Goal: Task Accomplishment & Management: Complete application form

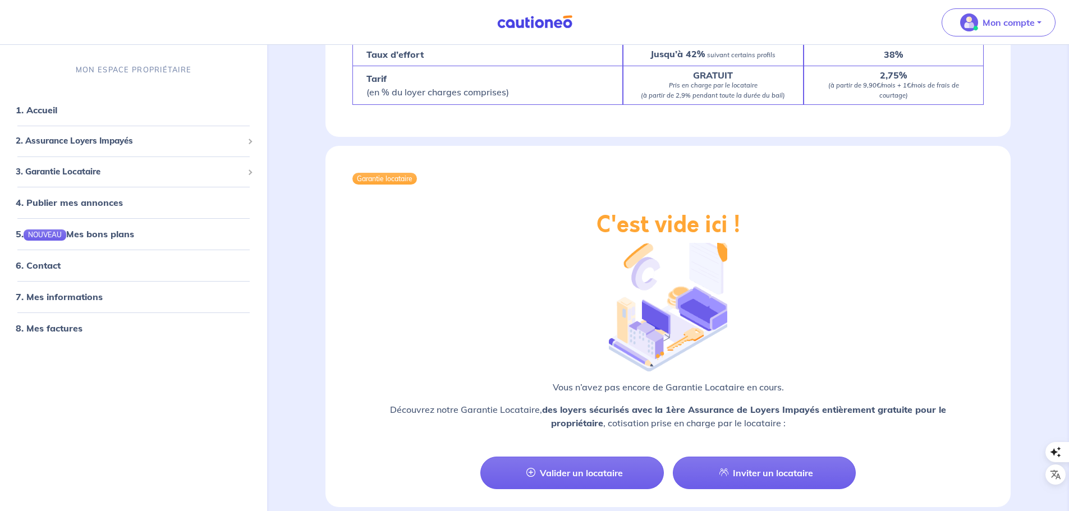
scroll to position [1354, 0]
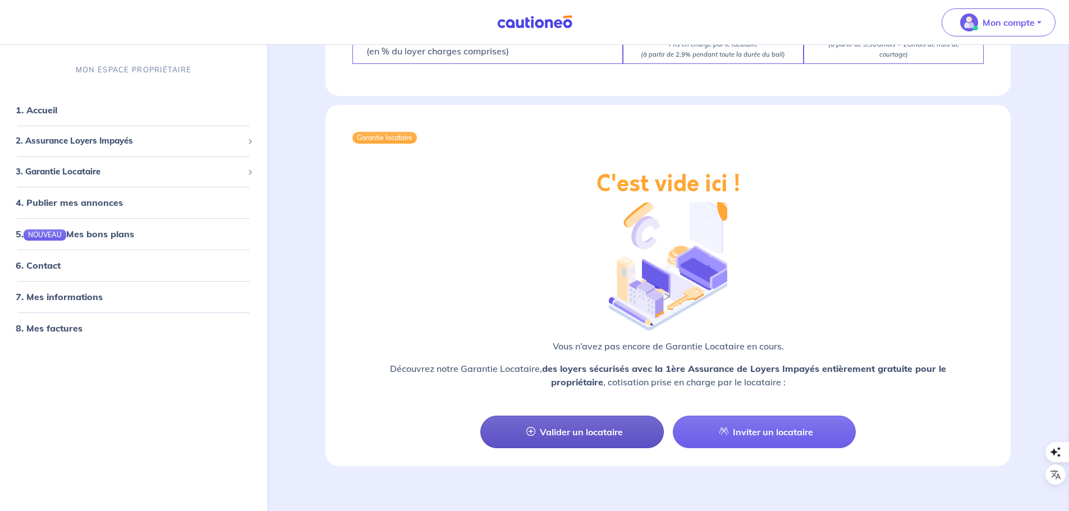
click at [552, 418] on link "Valider un locataire" at bounding box center [571, 432] width 183 height 33
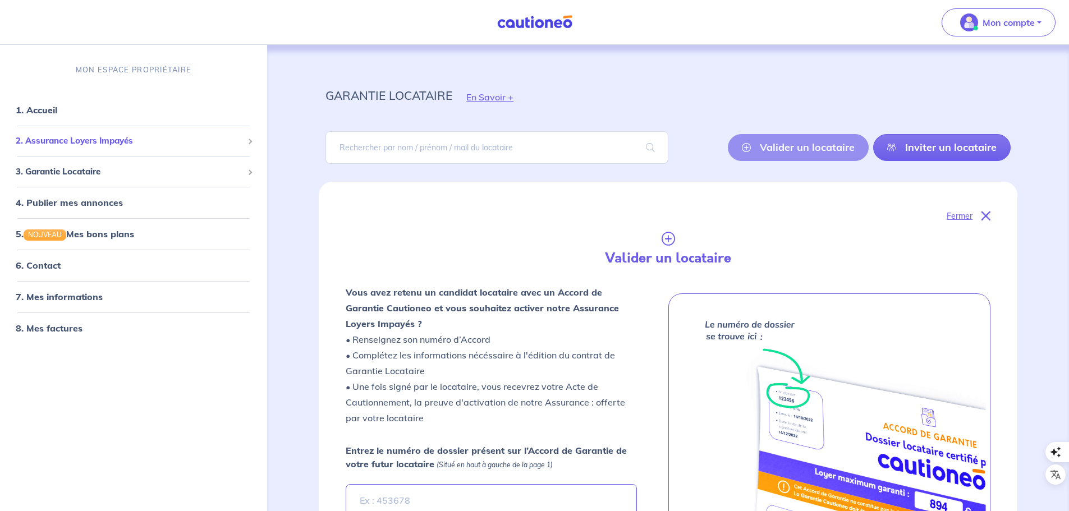
click at [93, 137] on span "2. Assurance Loyers Impayés" at bounding box center [129, 141] width 227 height 13
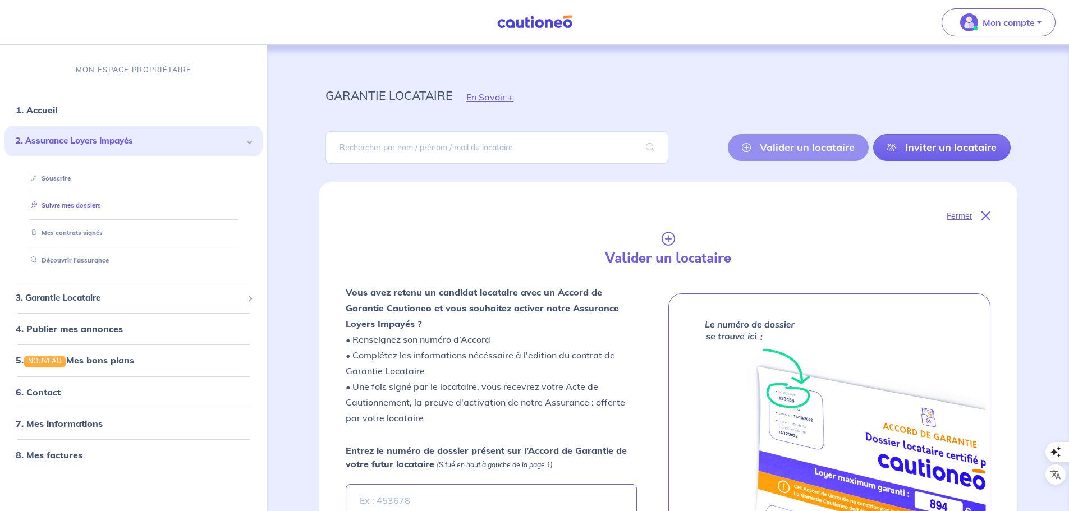
click at [85, 204] on link "Suivre mes dossiers" at bounding box center [63, 206] width 75 height 8
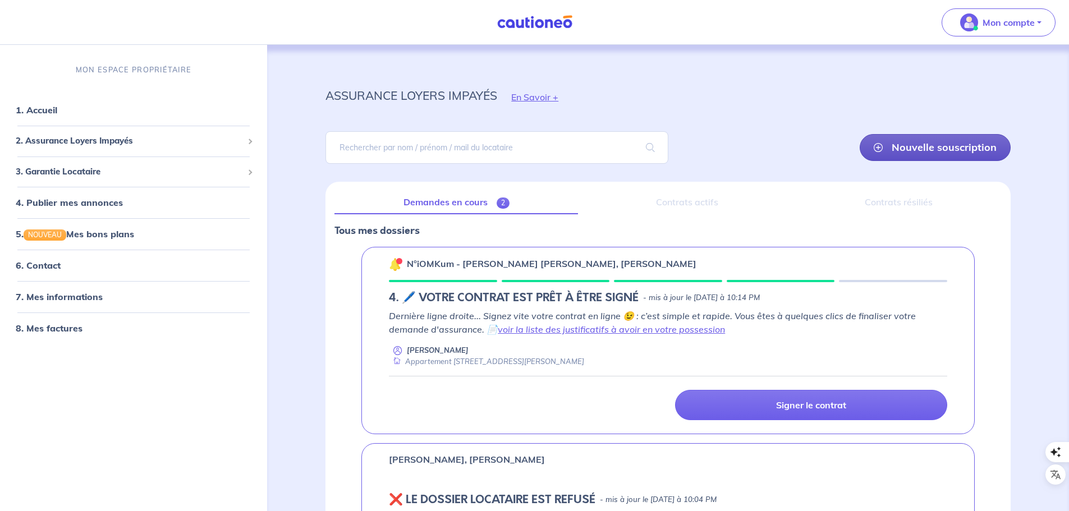
click at [942, 148] on link "Nouvelle souscription" at bounding box center [935, 147] width 151 height 27
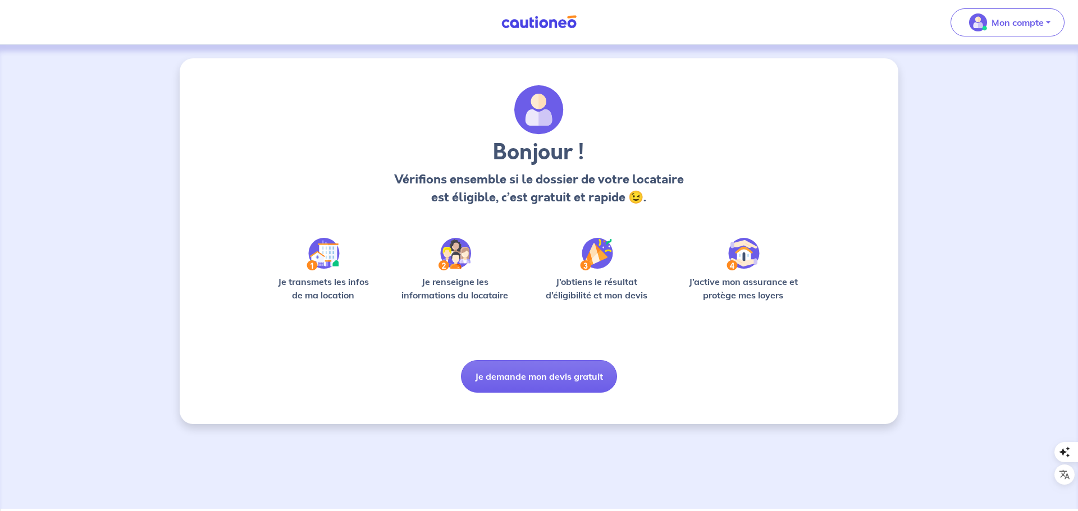
click at [319, 263] on img at bounding box center [322, 254] width 33 height 33
click at [530, 381] on button "Je demande mon devis gratuit" at bounding box center [539, 376] width 156 height 33
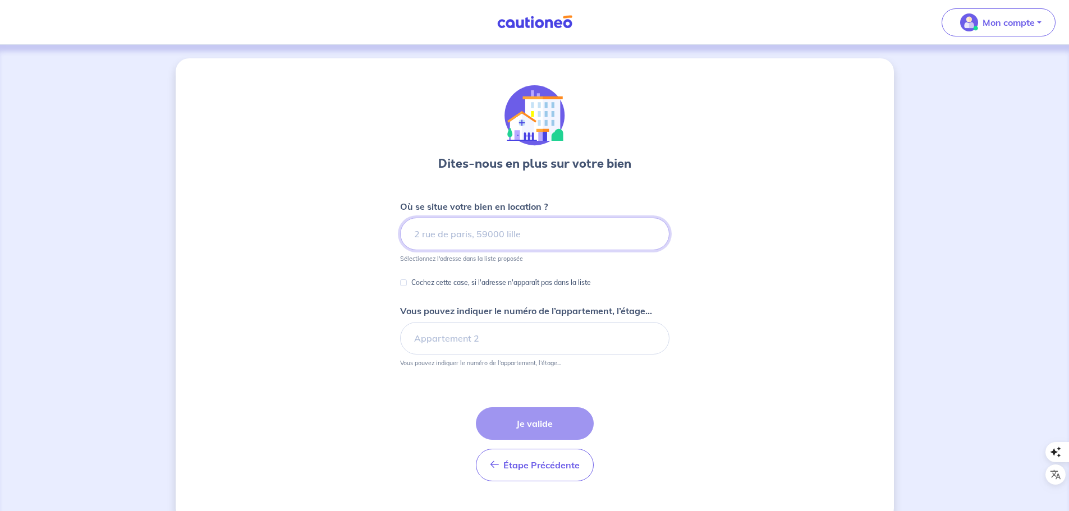
click at [446, 240] on input at bounding box center [534, 234] width 269 height 33
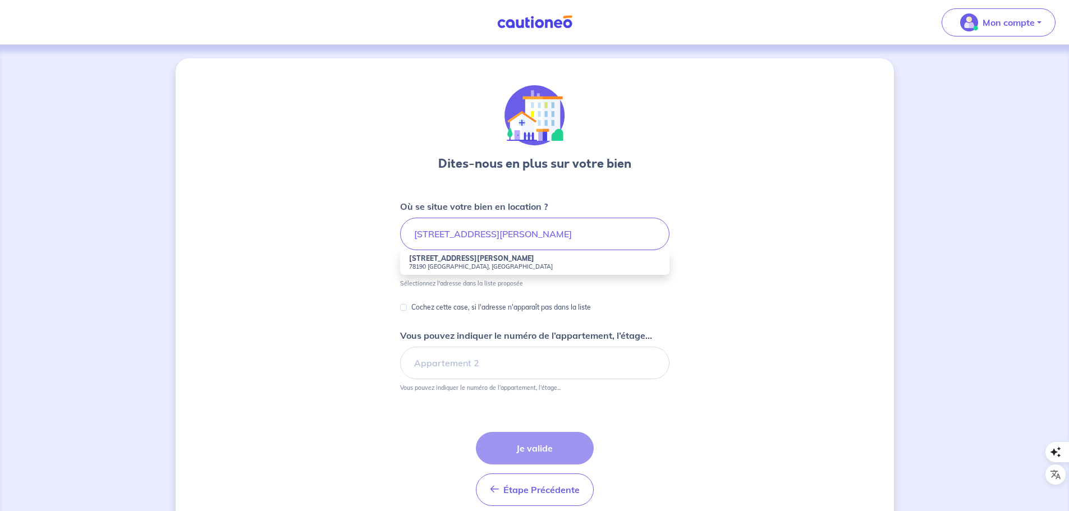
click at [443, 263] on small "78190 [GEOGRAPHIC_DATA], [GEOGRAPHIC_DATA]" at bounding box center [534, 267] width 251 height 8
type input "[STREET_ADDRESS][PERSON_NAME]"
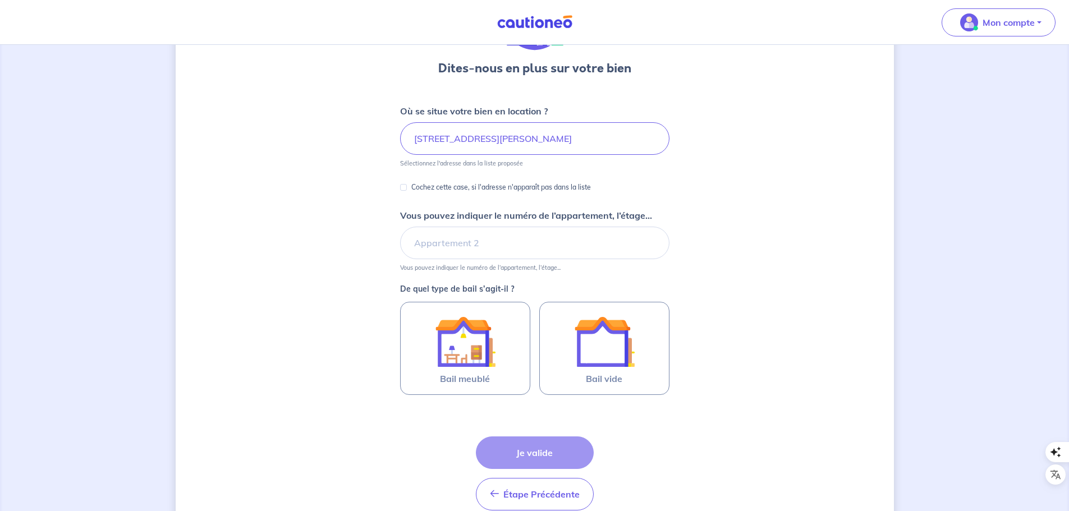
scroll to position [112, 0]
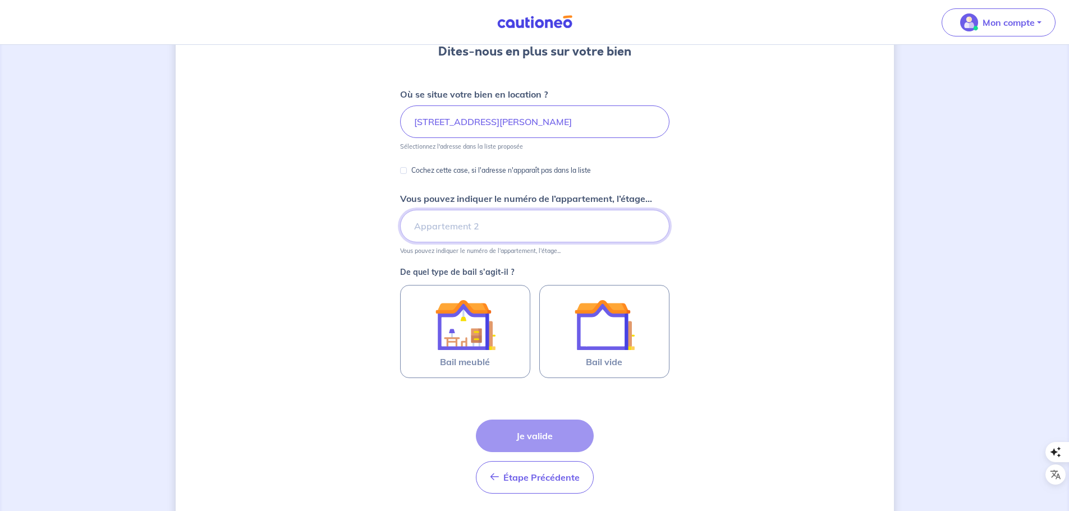
click at [432, 228] on input "Vous pouvez indiquer le numéro de l’appartement, l’étage..." at bounding box center [534, 226] width 269 height 33
type input "Appartement D13"
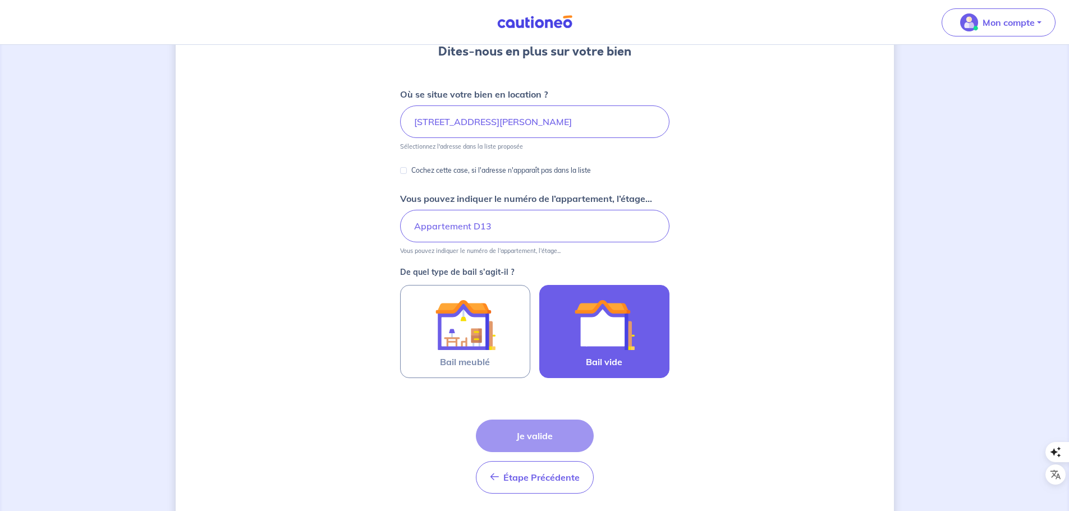
click at [598, 326] on img at bounding box center [604, 325] width 61 height 61
click at [0, 0] on input "Bail vide" at bounding box center [0, 0] width 0 height 0
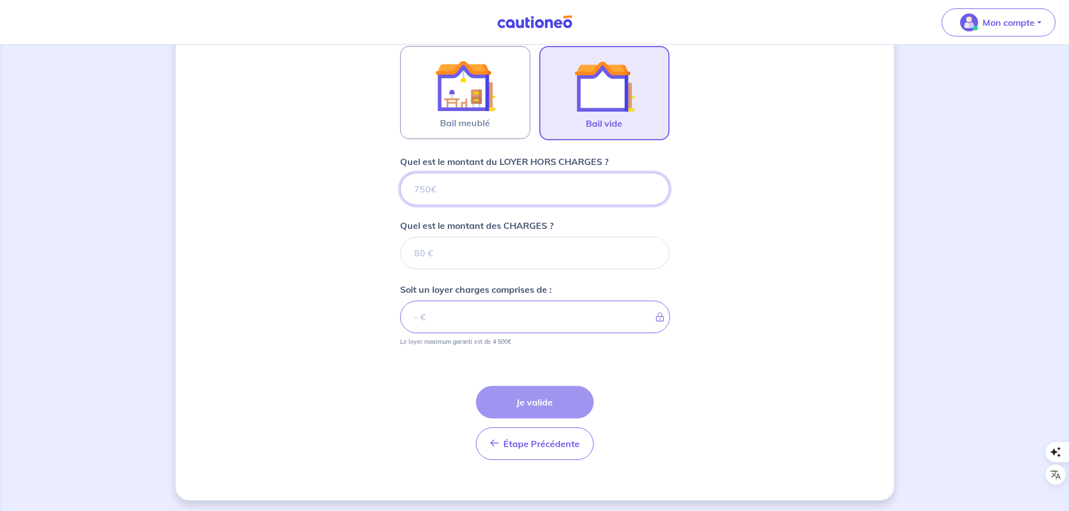
scroll to position [337, 0]
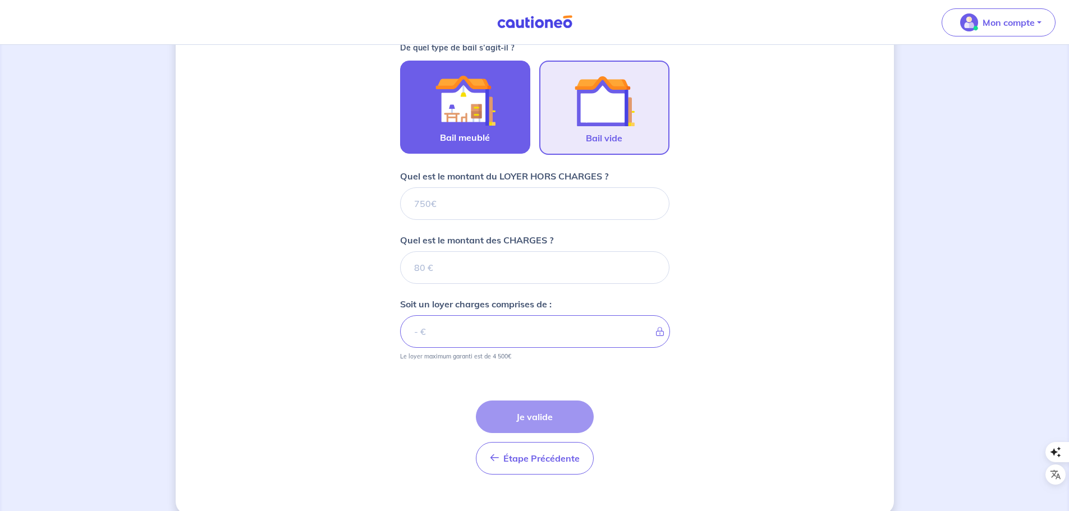
click at [474, 115] on img at bounding box center [465, 100] width 61 height 61
click at [0, 0] on input "Bail meublé" at bounding box center [0, 0] width 0 height 0
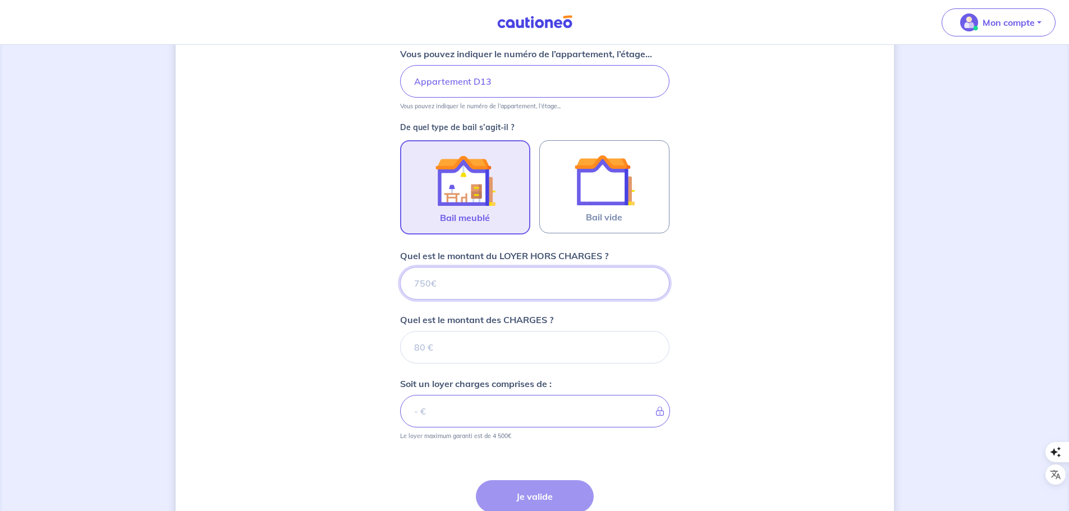
scroll to position [281, 0]
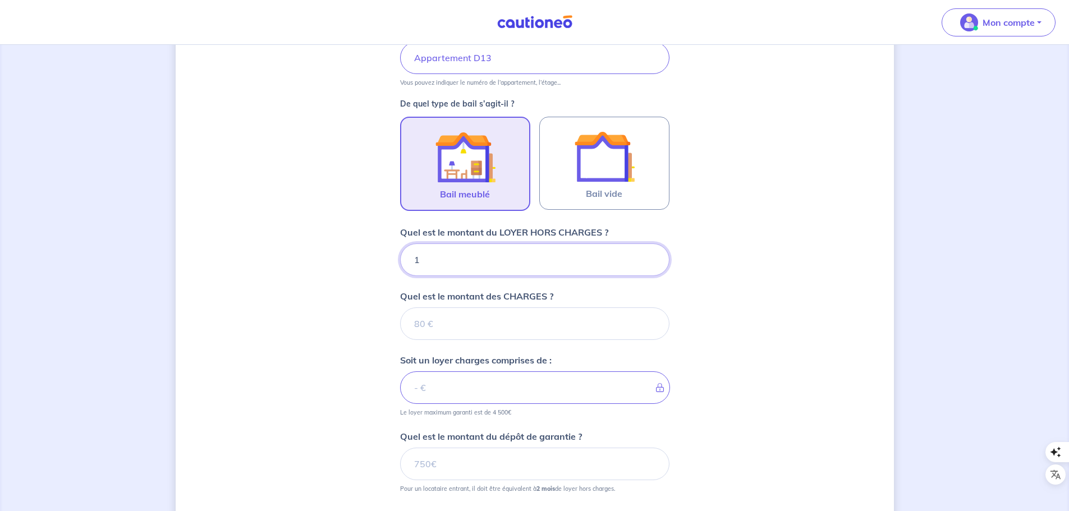
type input "10"
type input "102"
type input "1020"
click at [438, 317] on input "Quel est le montant des CHARGES ?" at bounding box center [534, 324] width 269 height 33
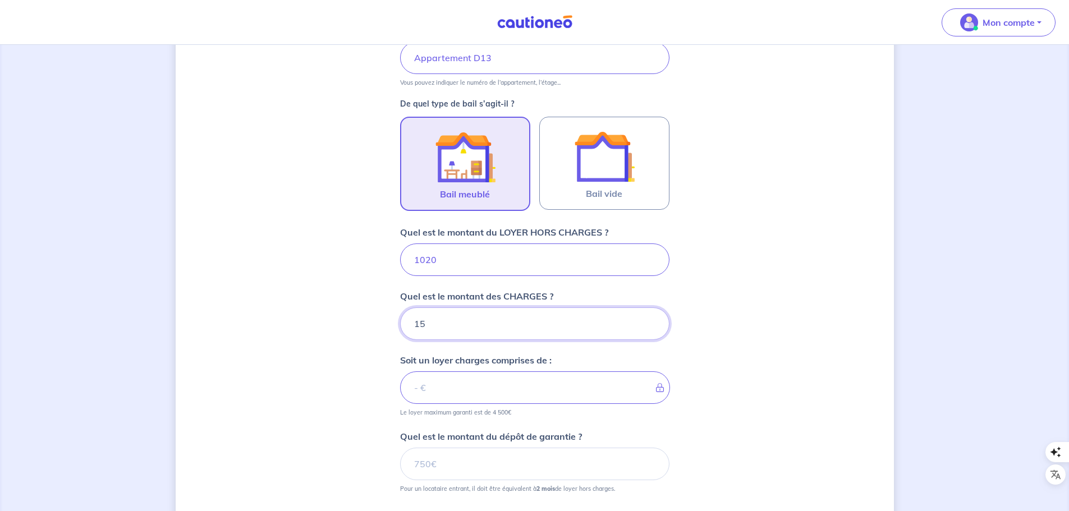
type input "150"
type input "1170"
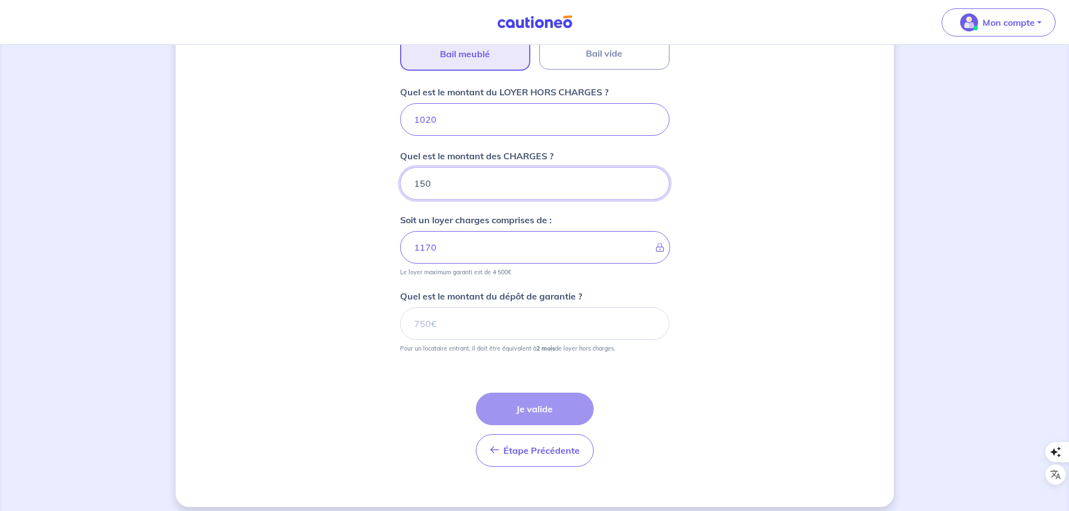
scroll to position [430, 0]
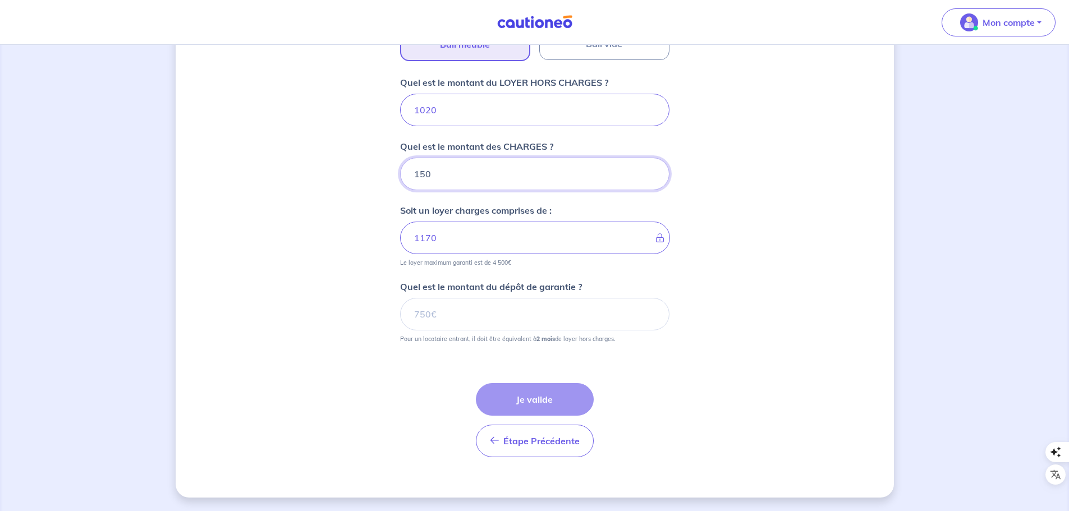
type input "150"
click at [468, 310] on input "Quel est le montant du dépôt de garantie ?" at bounding box center [534, 314] width 269 height 33
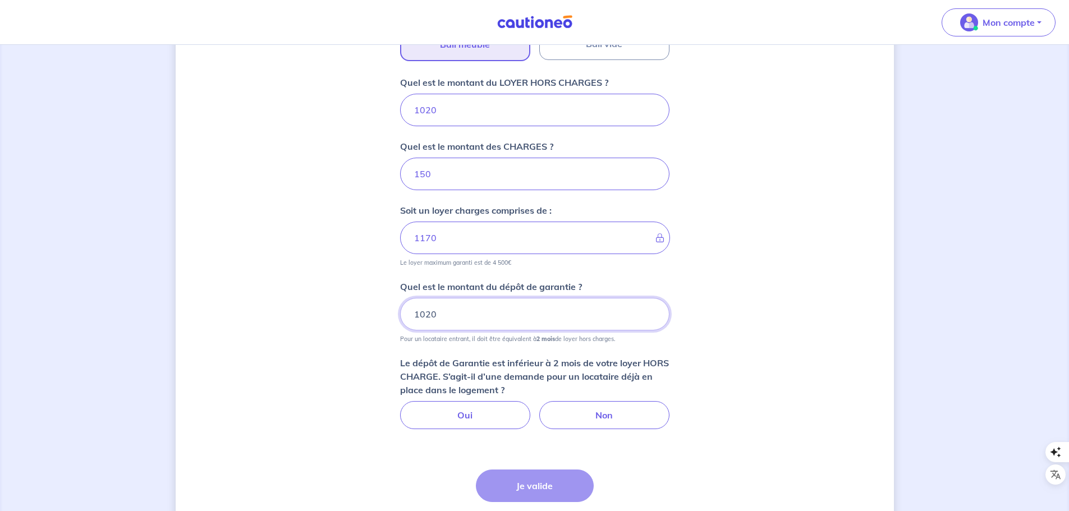
type input "1020"
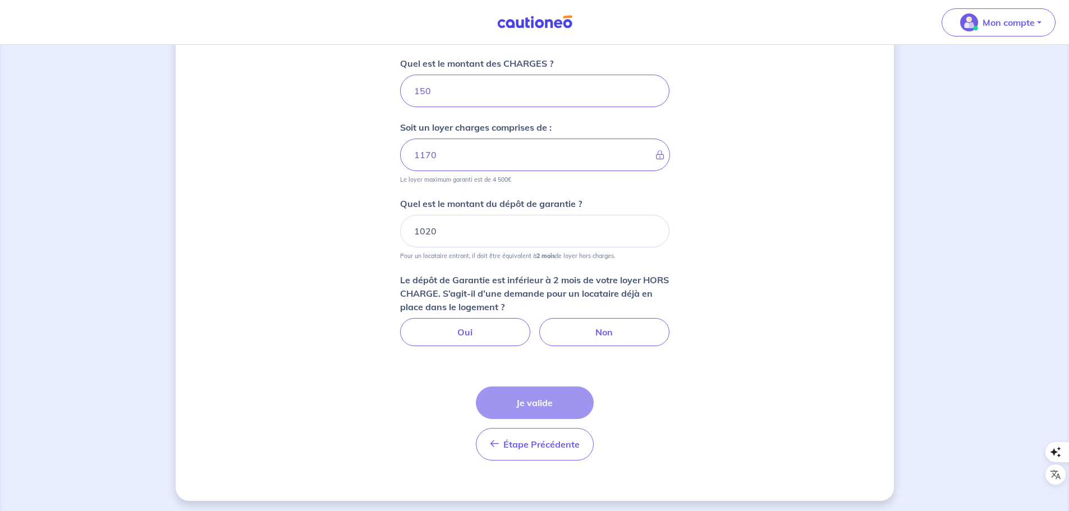
scroll to position [517, 0]
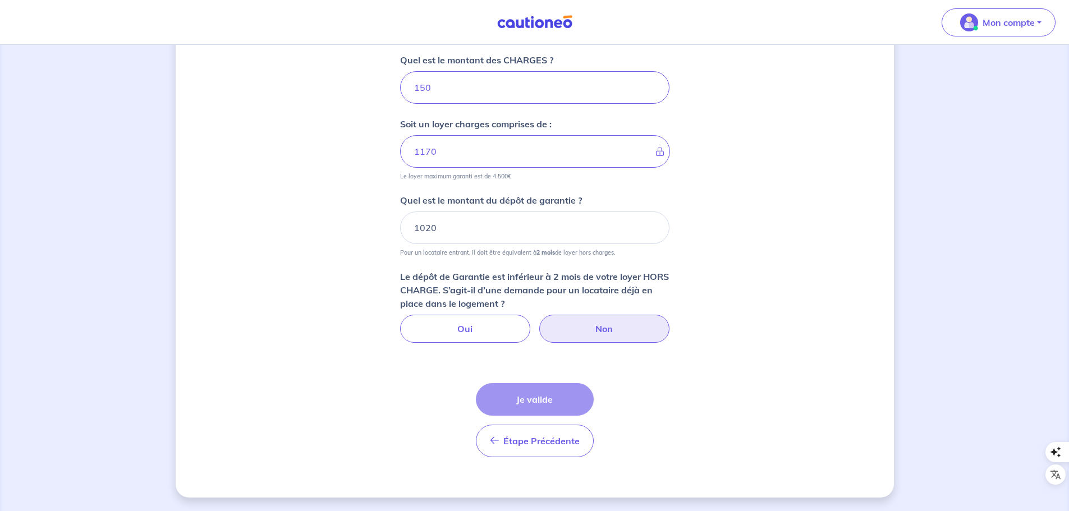
click at [575, 330] on label "Non" at bounding box center [604, 329] width 130 height 28
click at [538, 322] on input "Non" at bounding box center [534, 318] width 7 height 7
radio input "true"
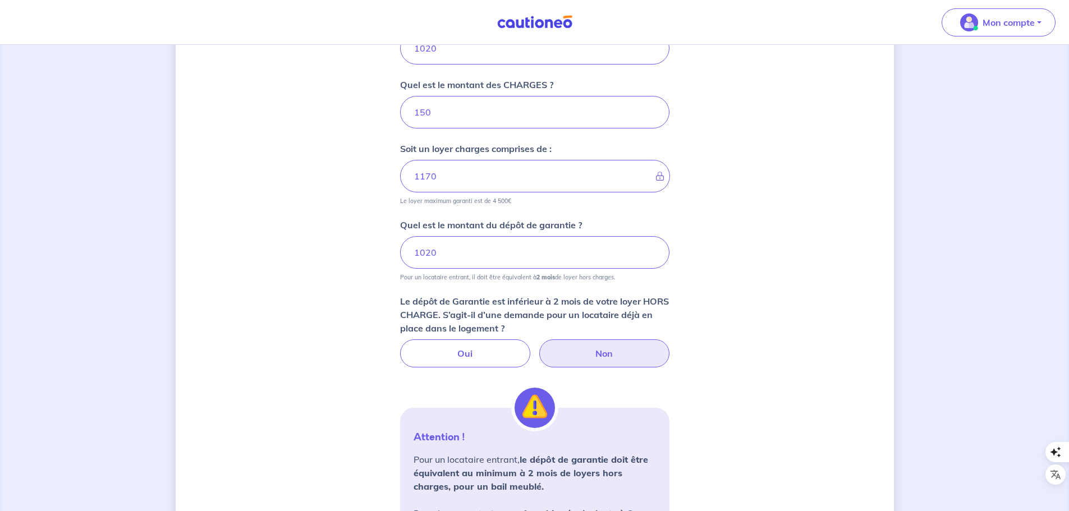
scroll to position [461, 0]
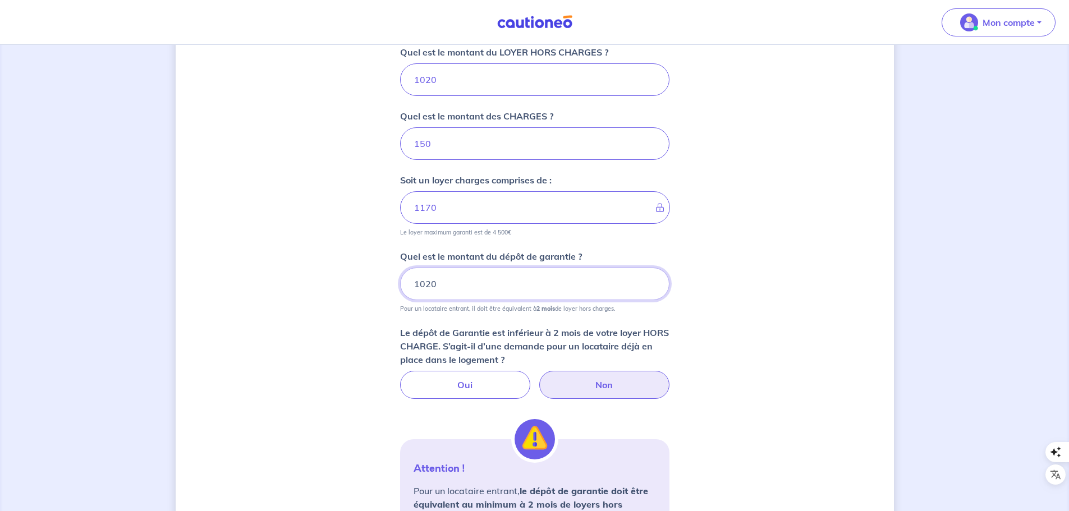
drag, startPoint x: 442, startPoint y: 286, endPoint x: 410, endPoint y: 283, distance: 32.1
click at [410, 283] on input "1020" at bounding box center [534, 284] width 269 height 33
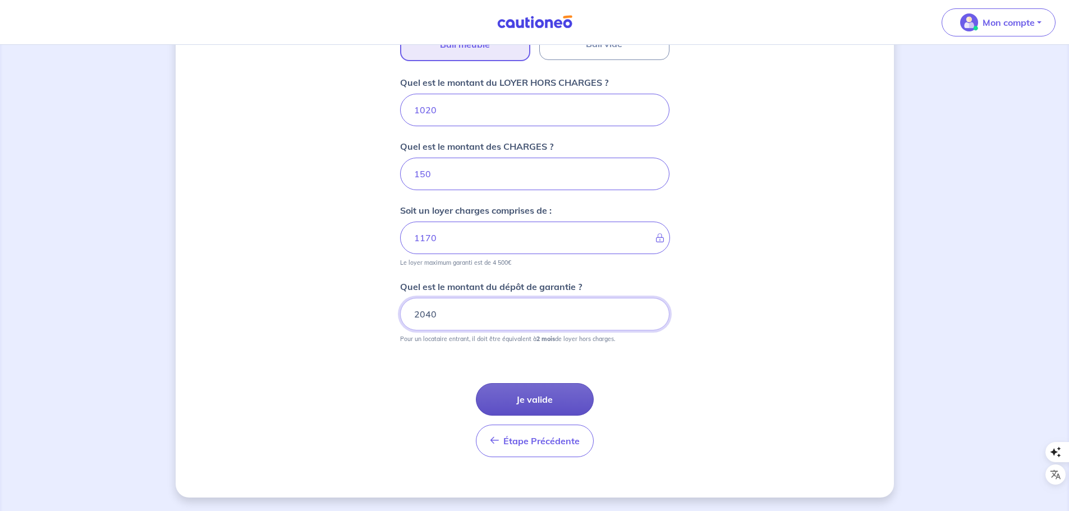
type input "2040"
click at [557, 398] on button "Je valide" at bounding box center [535, 399] width 118 height 33
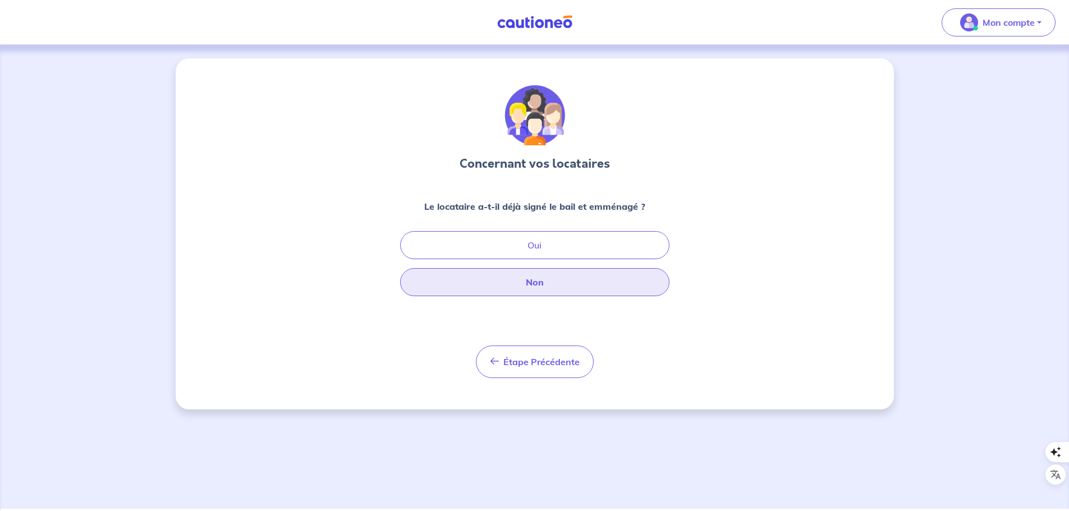
click at [585, 284] on button "Non" at bounding box center [534, 282] width 269 height 28
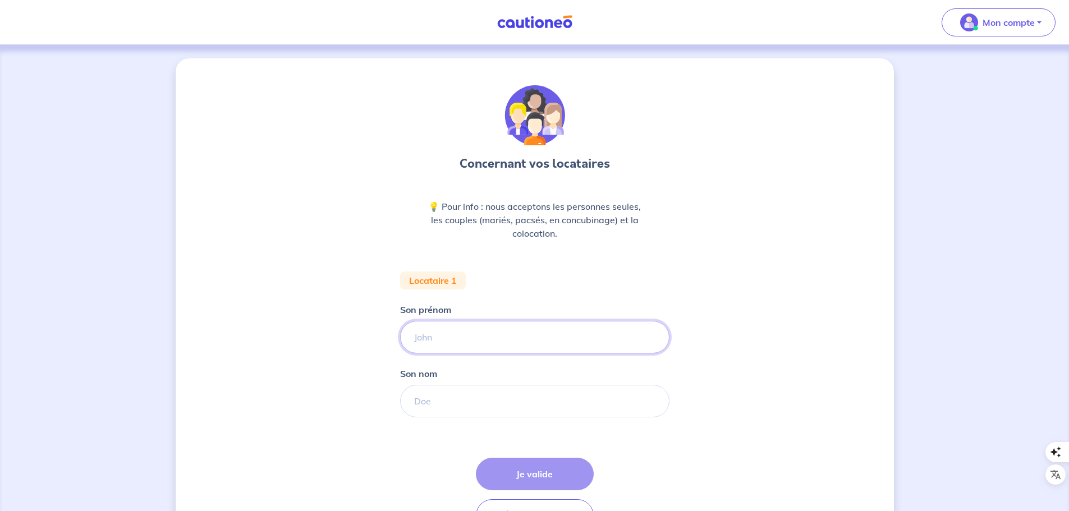
click at [560, 333] on input "Son prénom" at bounding box center [534, 337] width 269 height 33
type input "KHADY"
click at [506, 403] on input "Son nom" at bounding box center [534, 401] width 269 height 33
type input "GASSAMA"
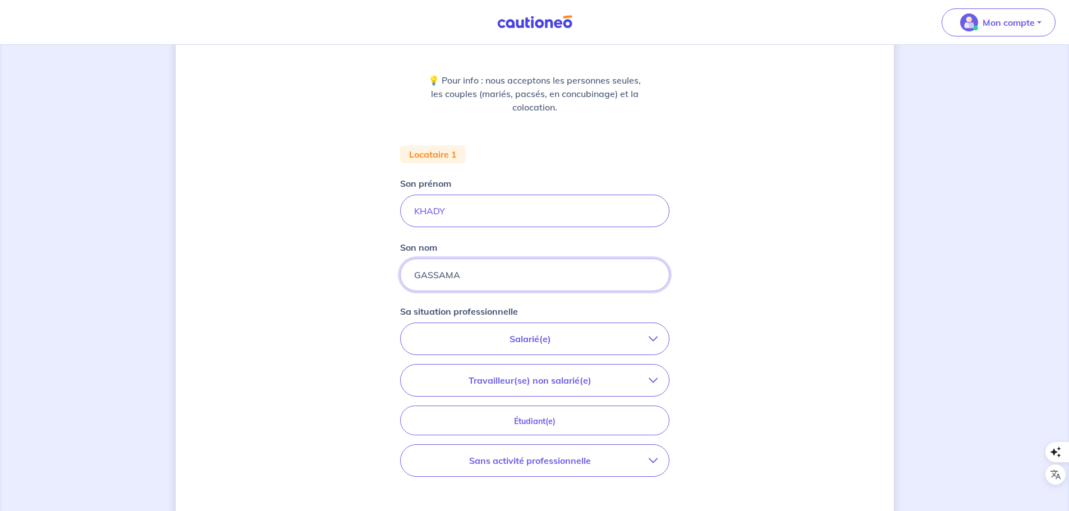
scroll to position [168, 0]
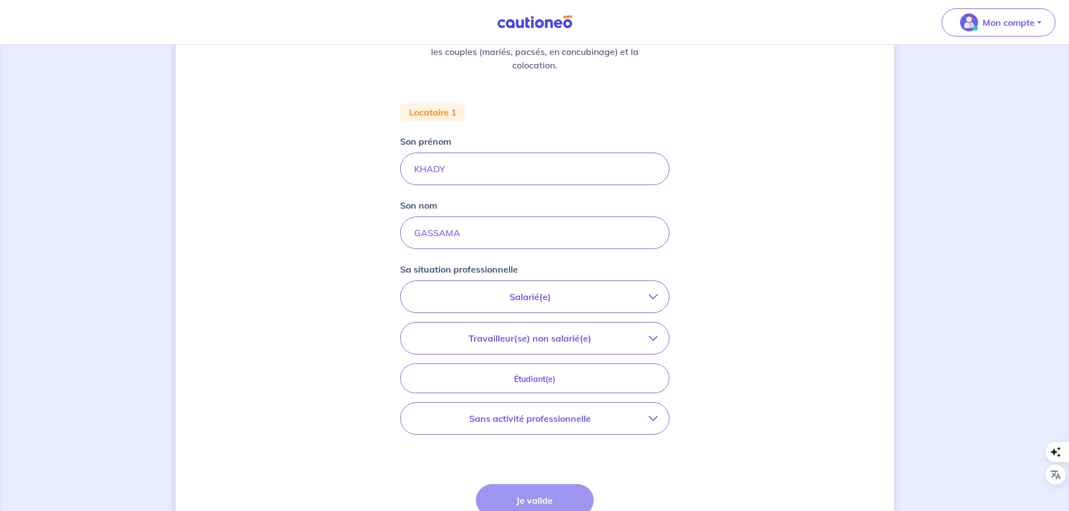
click at [616, 297] on p "Salarié(e)" at bounding box center [530, 296] width 237 height 13
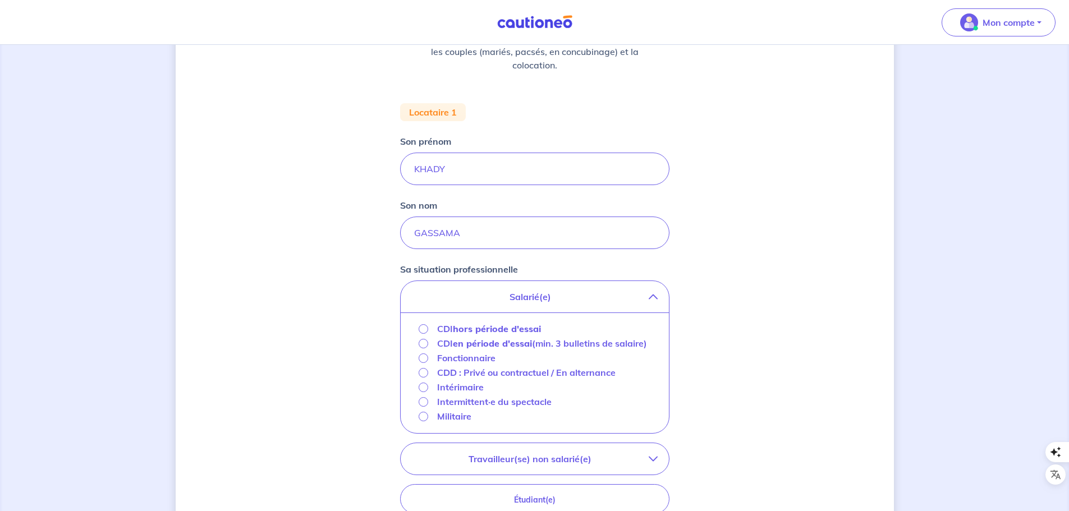
click at [442, 394] on p "Intérimaire" at bounding box center [460, 387] width 47 height 13
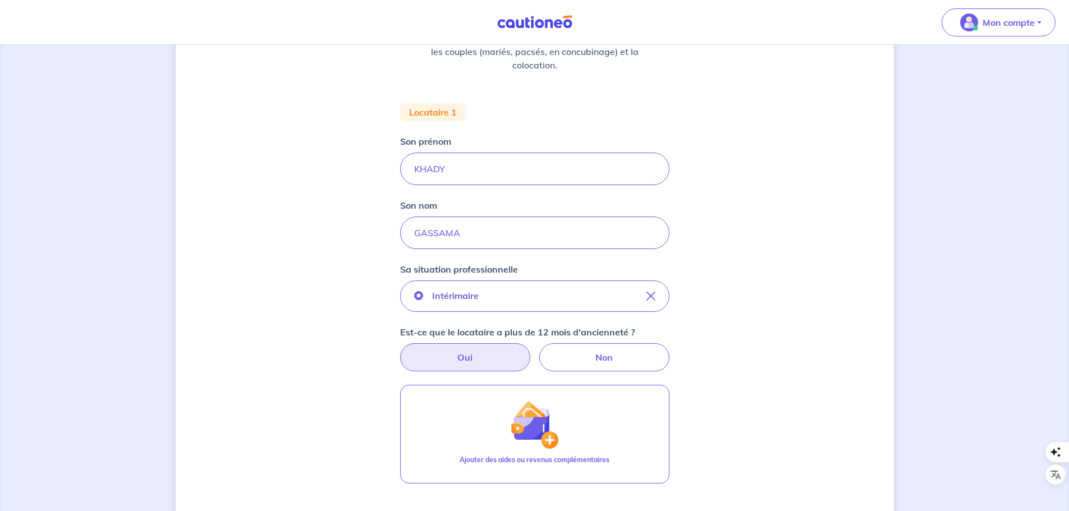
click at [470, 351] on label "Oui" at bounding box center [465, 357] width 130 height 28
click at [531, 351] on input "Oui" at bounding box center [534, 346] width 7 height 7
radio input "true"
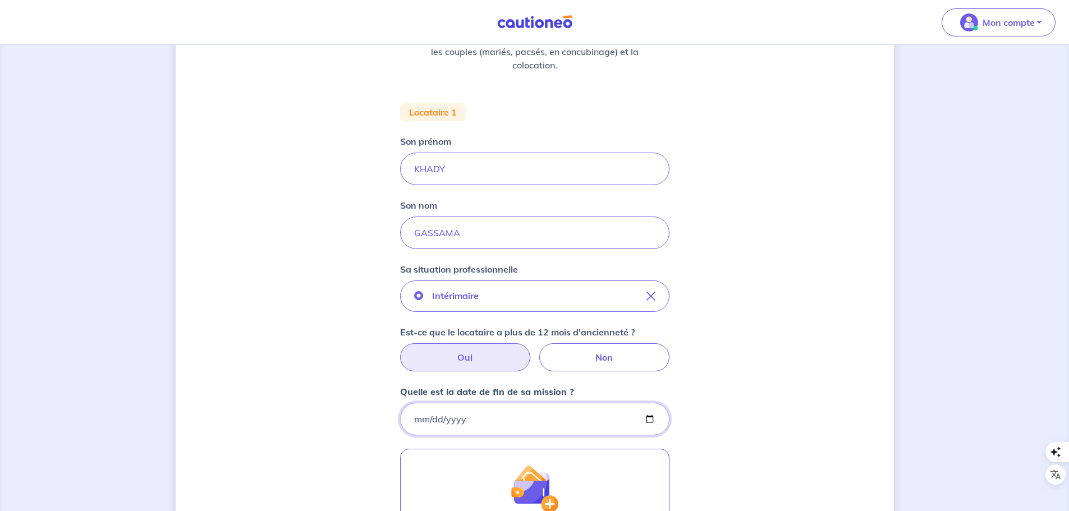
click at [422, 422] on input "Quelle est la date de fin de sa mission ?" at bounding box center [534, 419] width 269 height 33
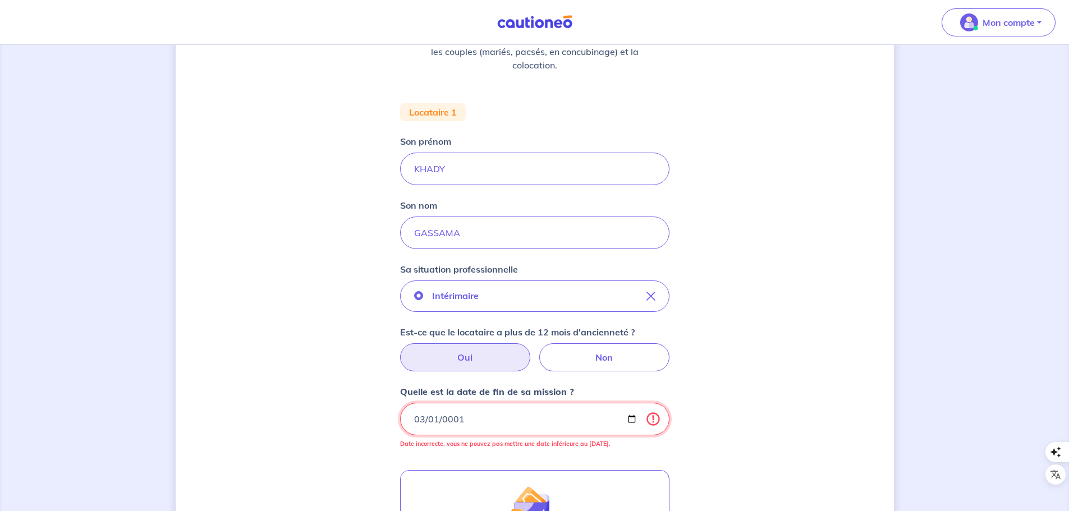
click at [422, 422] on input "0001-03-01" at bounding box center [534, 419] width 269 height 33
type input "[DATE]"
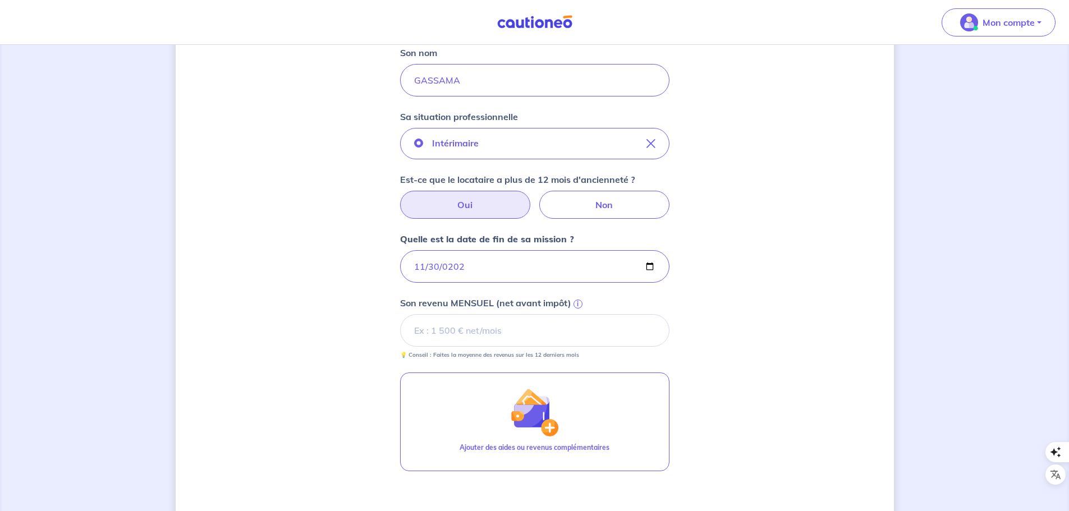
scroll to position [337, 0]
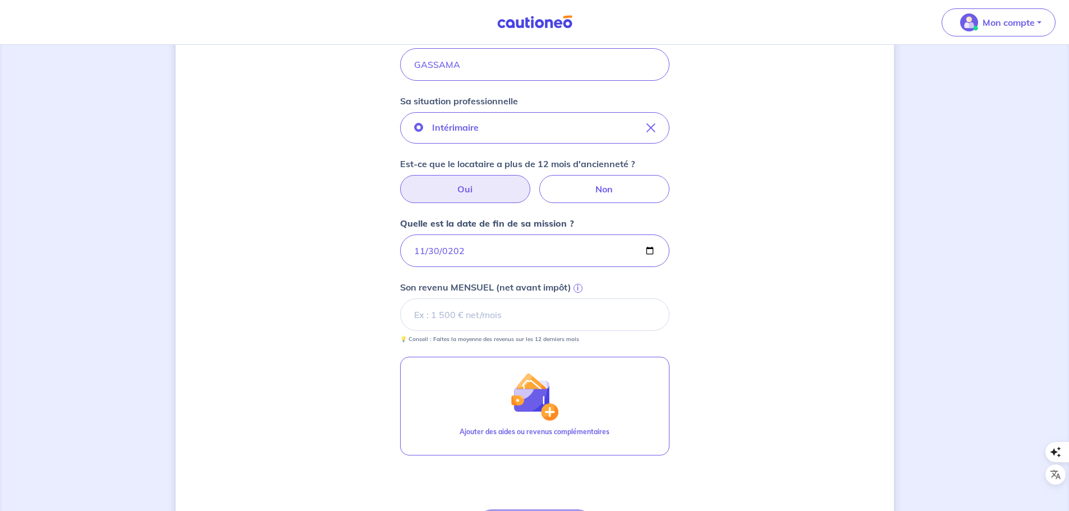
click at [452, 313] on input "Son revenu MENSUEL (net avant impôt) i" at bounding box center [534, 315] width 269 height 33
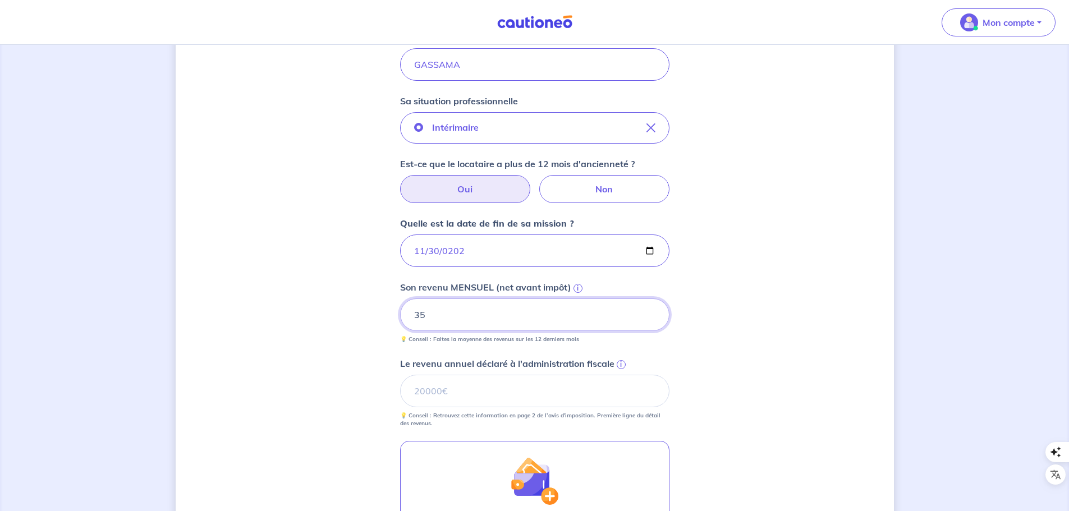
click at [441, 319] on input "35" at bounding box center [534, 315] width 269 height 33
click at [479, 386] on input "Le revenu annuel déclaré à l'administration fiscale i" at bounding box center [534, 391] width 269 height 33
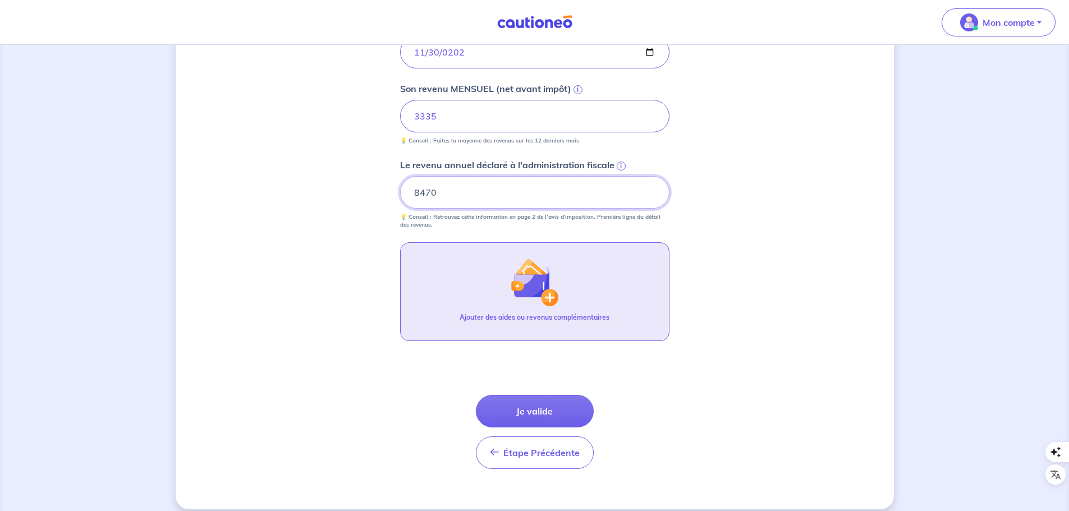
scroll to position [547, 0]
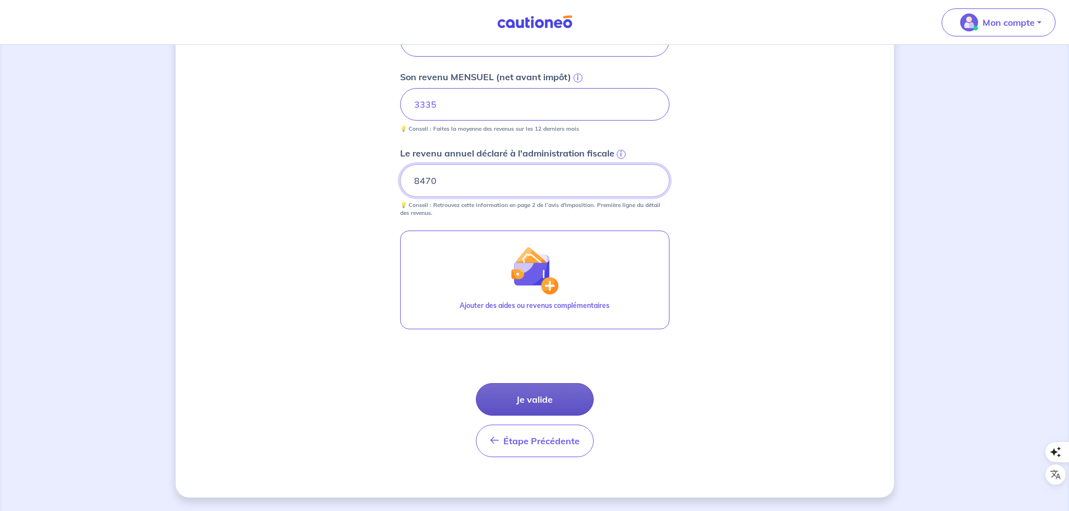
type input "8470"
click at [552, 388] on button "Je valide" at bounding box center [535, 399] width 118 height 33
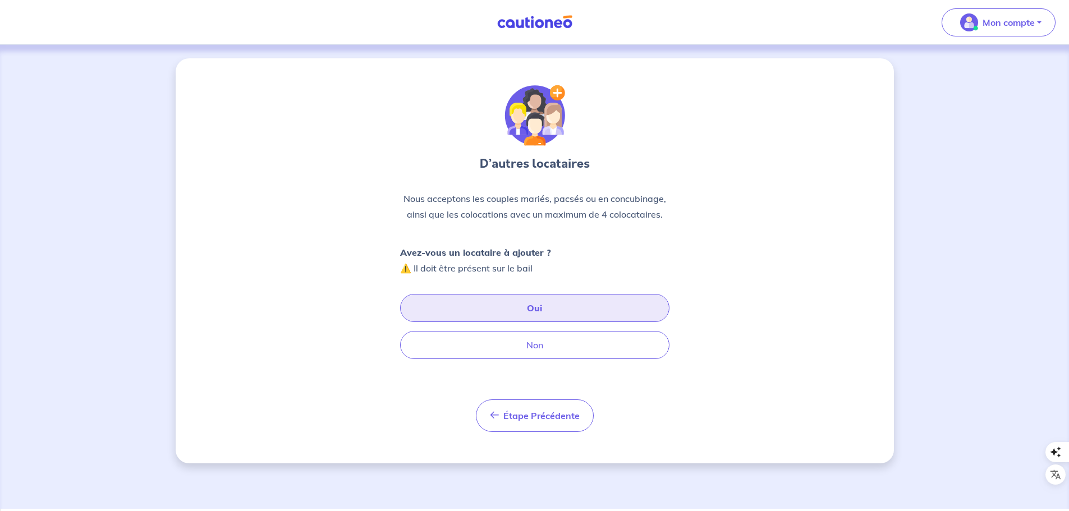
click at [548, 304] on button "Oui" at bounding box center [534, 308] width 269 height 28
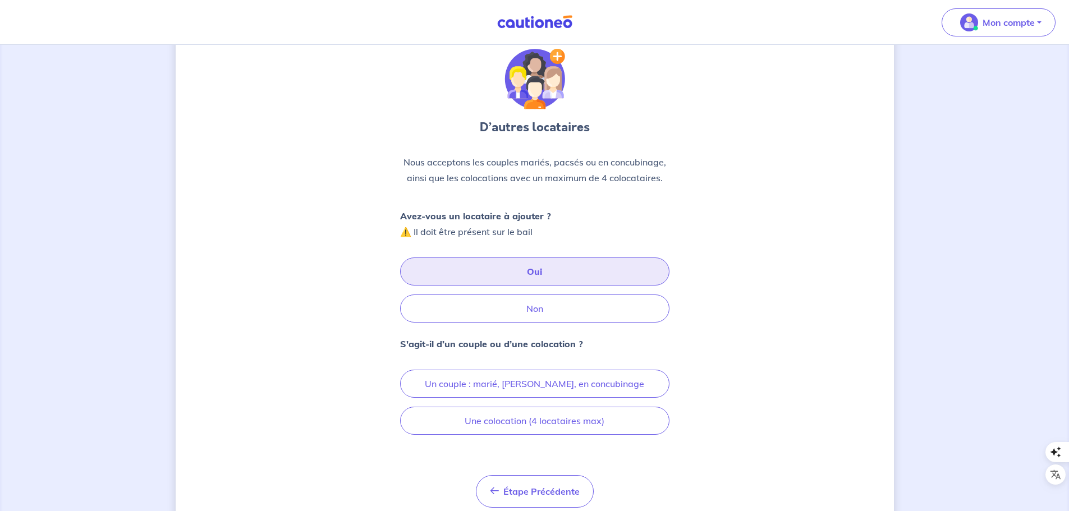
scroll to position [56, 0]
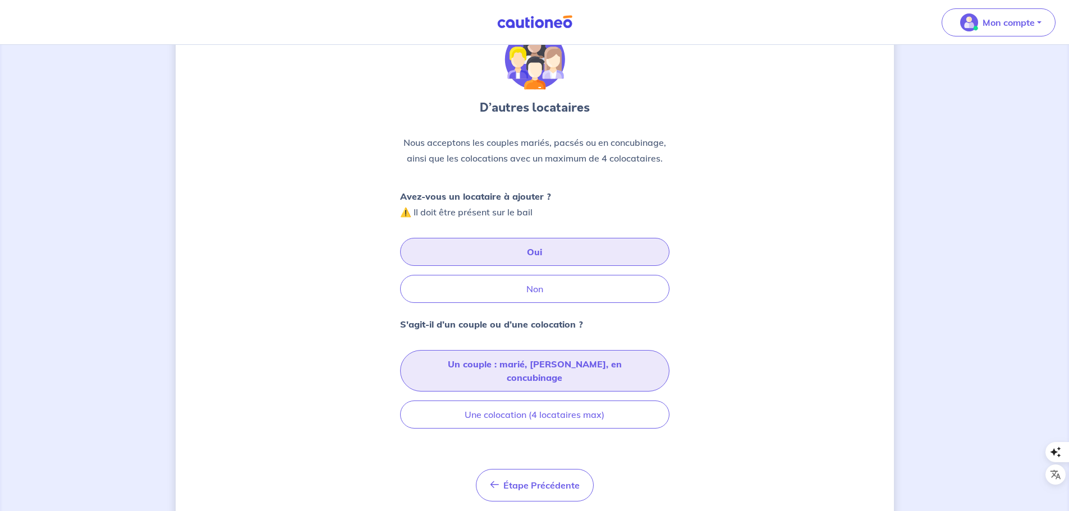
click at [571, 369] on button "Un couple : marié, [PERSON_NAME], en concubinage" at bounding box center [534, 371] width 269 height 42
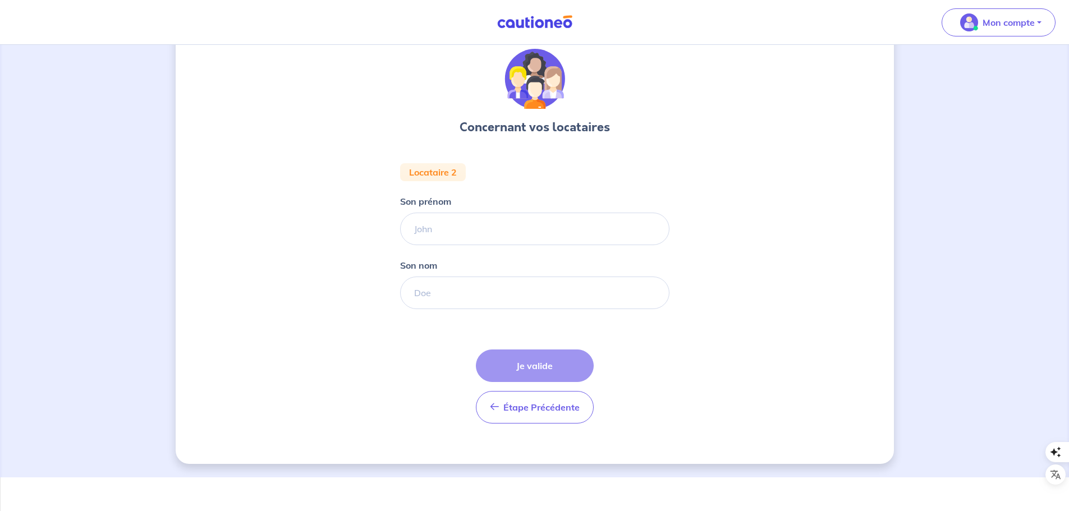
scroll to position [56, 0]
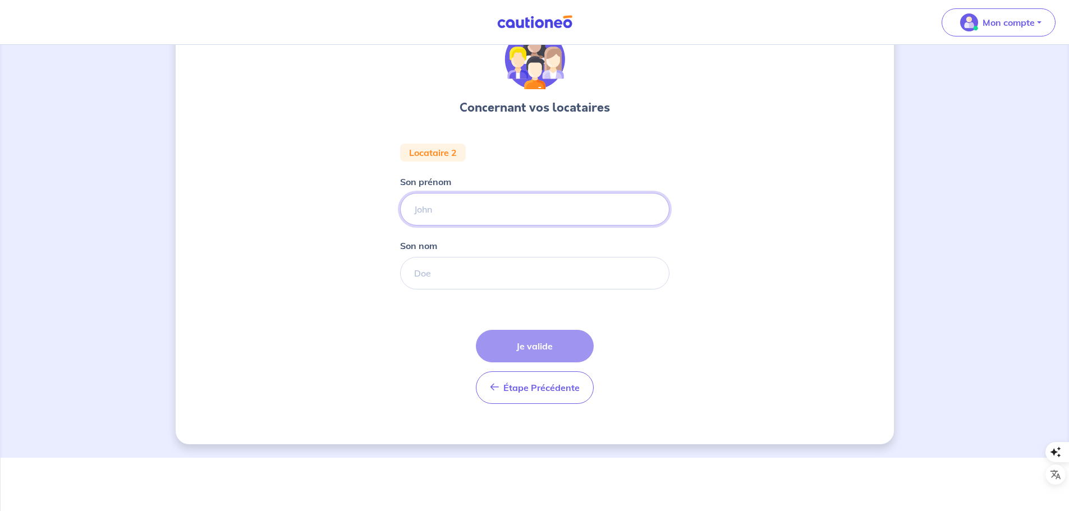
click at [471, 213] on input "Son prénom" at bounding box center [534, 209] width 269 height 33
type input "[PERSON_NAME]"
click at [471, 271] on input "Son nom" at bounding box center [534, 273] width 269 height 33
type input "SENE"
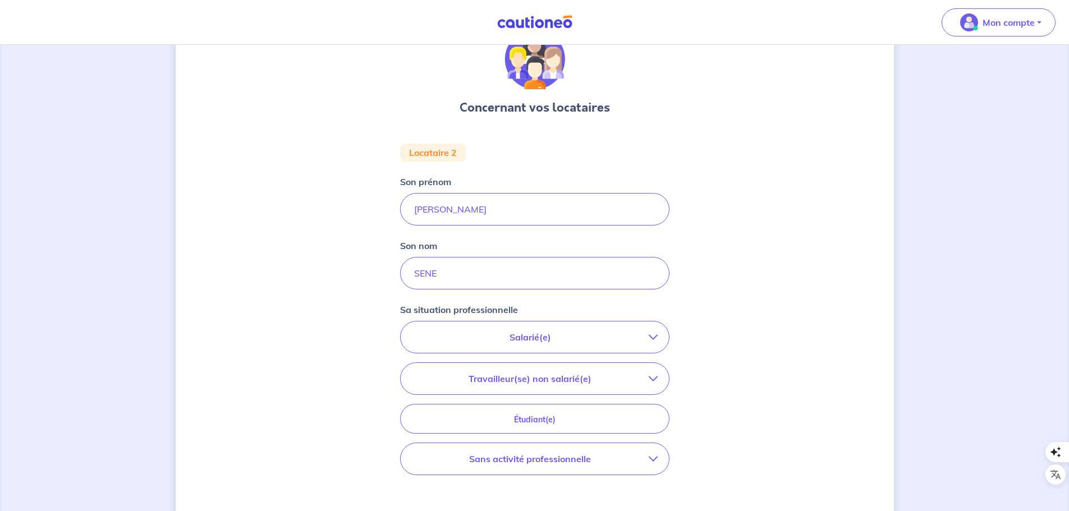
click at [590, 342] on p "Salarié(e)" at bounding box center [530, 337] width 237 height 13
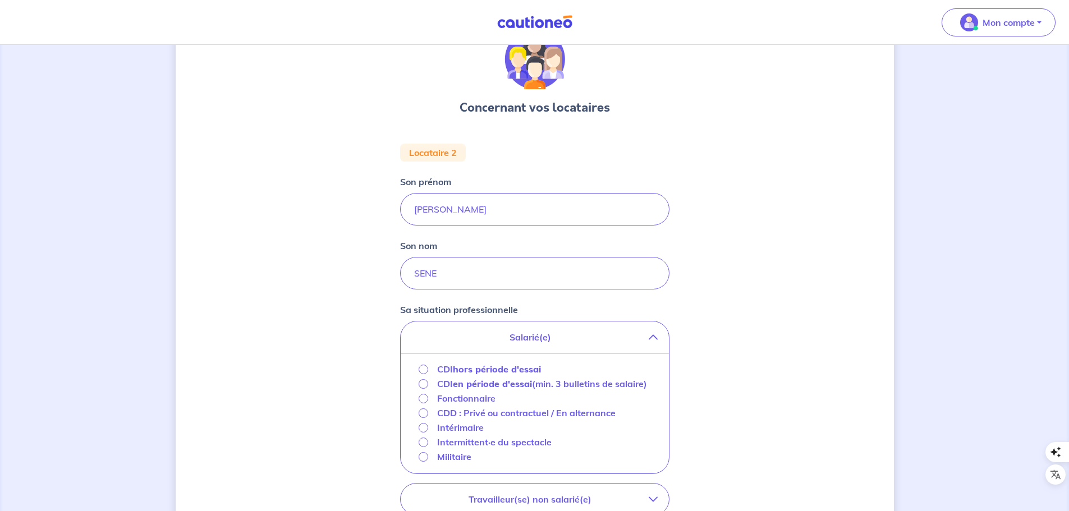
click at [426, 389] on div "CDI en période d'essai (min. 3 bulletins de salaire)" at bounding box center [533, 383] width 229 height 13
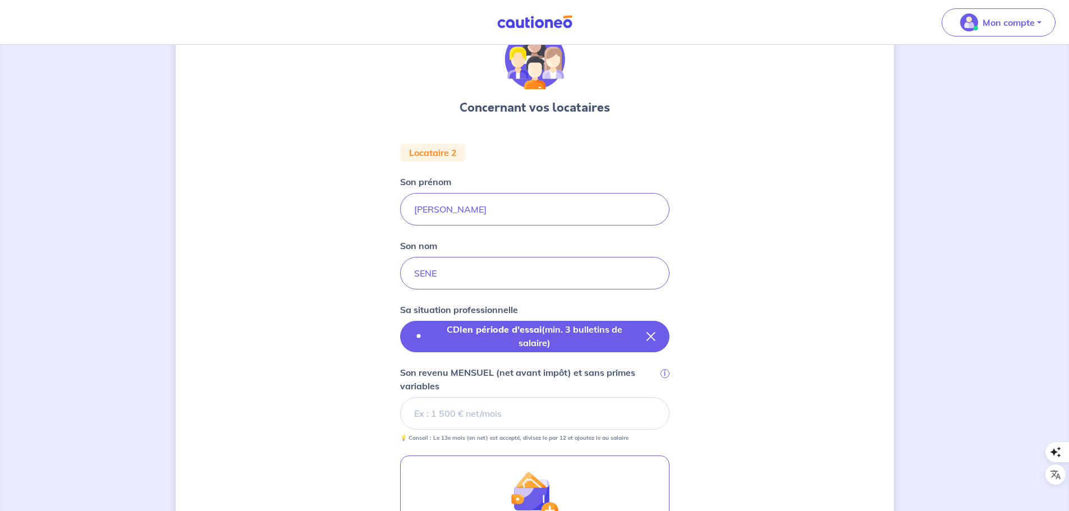
click at [556, 331] on p "CDI en période d'essai (min. 3 bulletins de salaire)" at bounding box center [534, 336] width 205 height 27
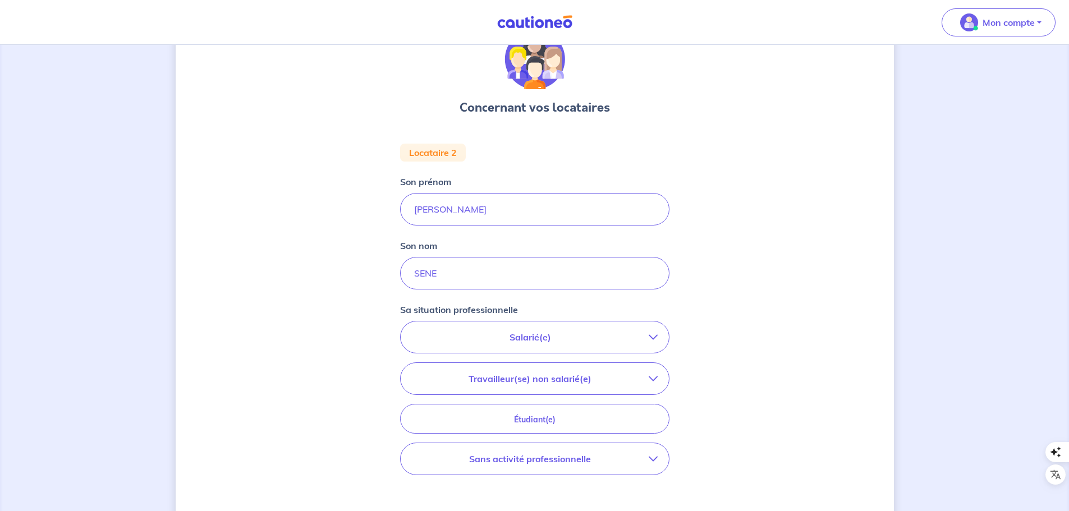
click at [503, 337] on p "Salarié(e)" at bounding box center [530, 337] width 237 height 13
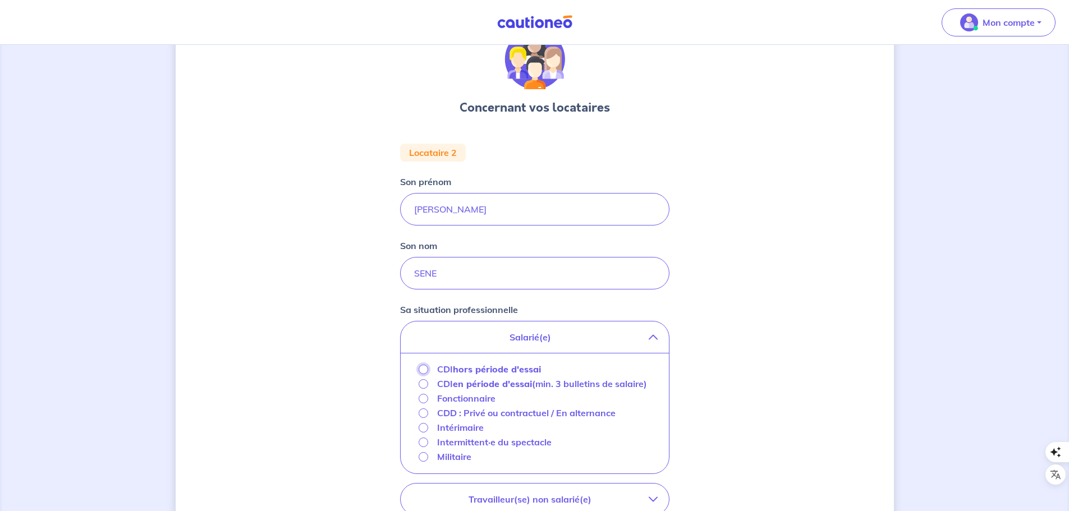
click at [424, 367] on input "CDI hors période d'essai" at bounding box center [424, 370] width 10 height 10
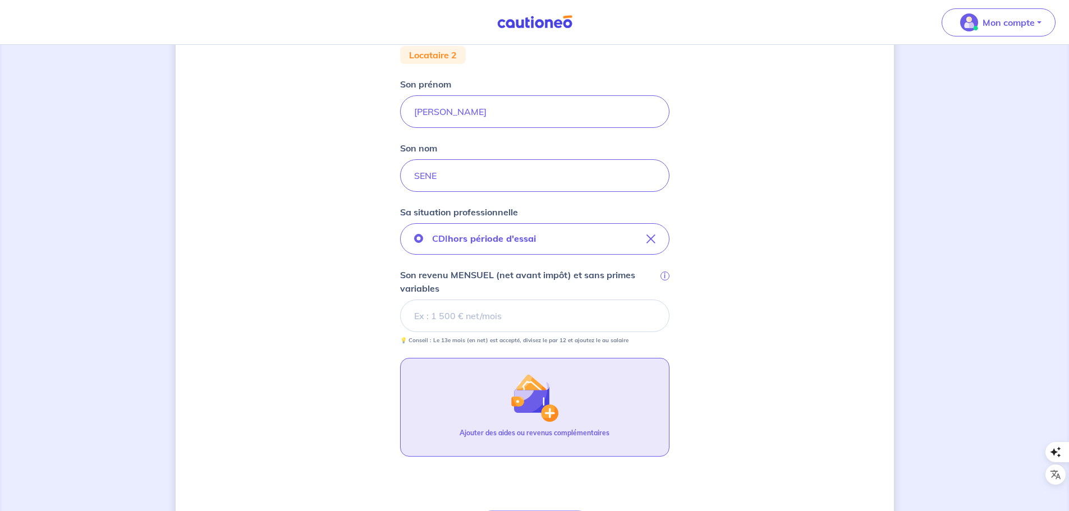
scroll to position [168, 0]
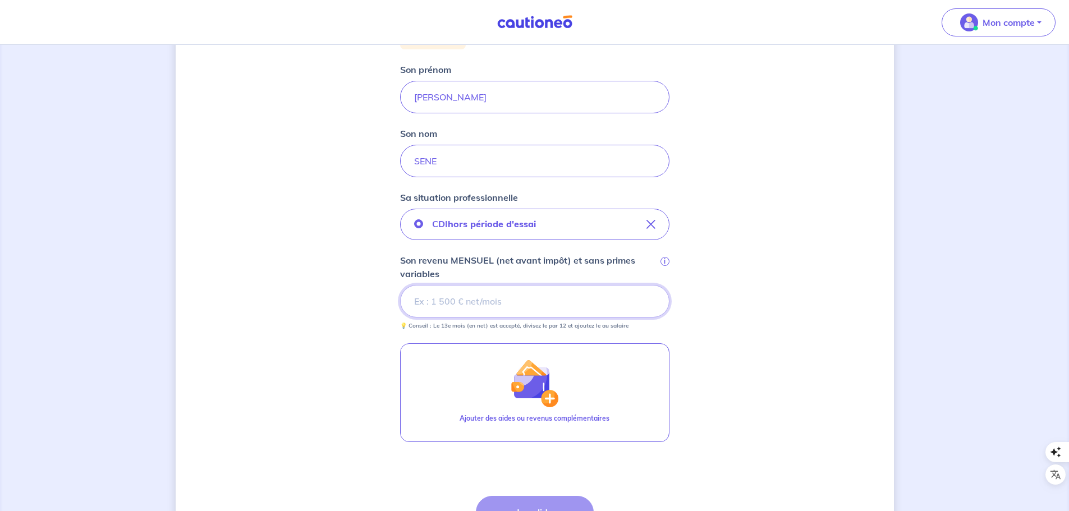
click at [449, 303] on input "Son revenu MENSUEL (net avant impôt) et sans primes variables i" at bounding box center [534, 301] width 269 height 33
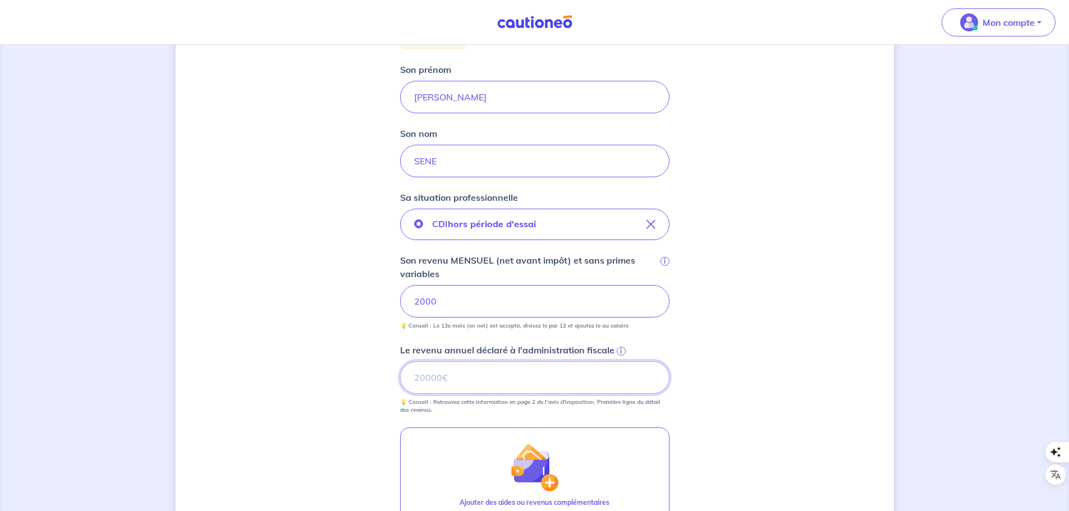
click at [497, 378] on input "Le revenu annuel déclaré à l'administration fiscale i" at bounding box center [534, 377] width 269 height 33
type input "22658"
click at [743, 408] on div "Concernant vos locataires Locataire 2 Son prénom [PERSON_NAME] Son nom SENE Sa …" at bounding box center [535, 292] width 718 height 805
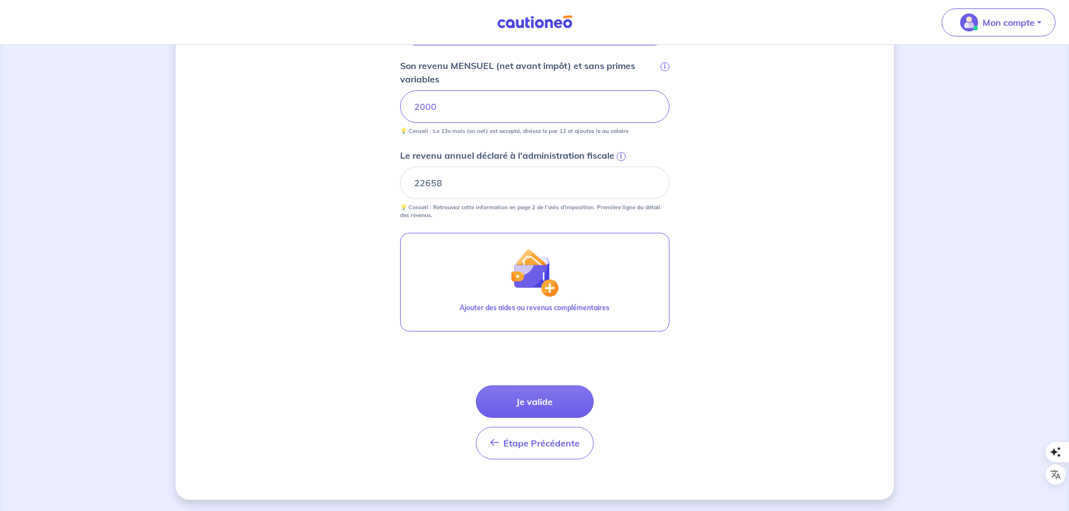
scroll to position [365, 0]
click at [543, 392] on button "Je valide" at bounding box center [535, 399] width 118 height 33
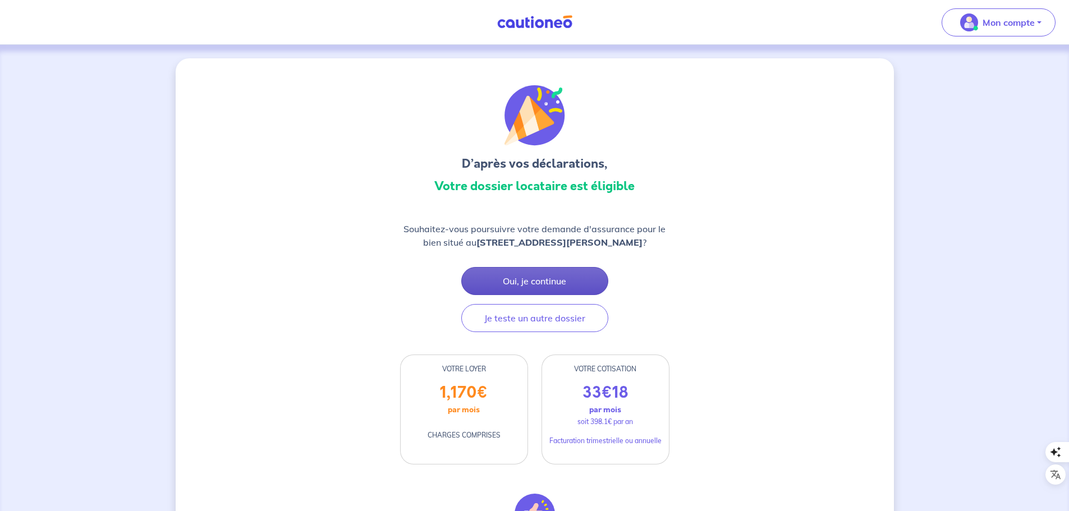
click at [587, 283] on button "Oui, je continue" at bounding box center [534, 281] width 147 height 28
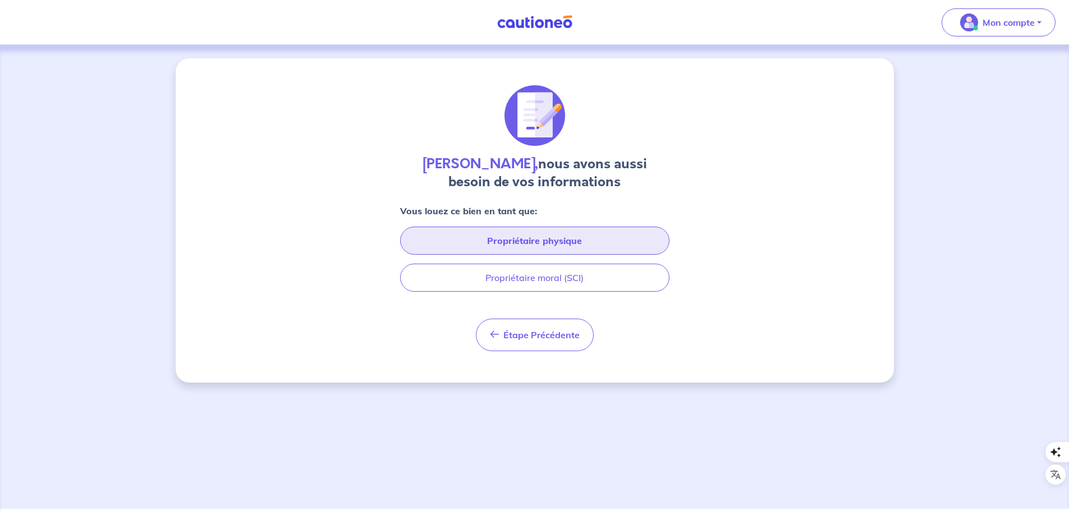
click at [596, 235] on button "Propriétaire physique" at bounding box center [534, 241] width 269 height 28
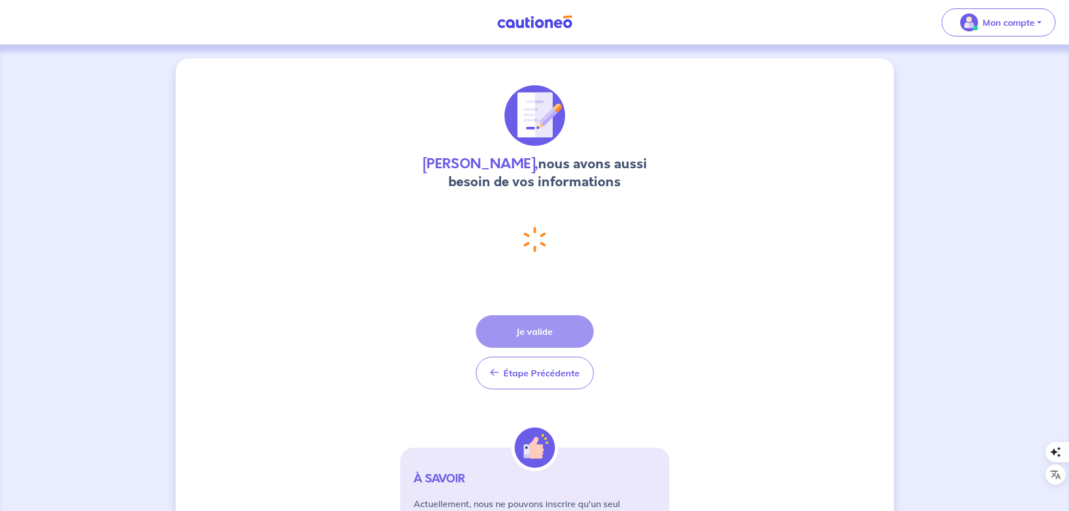
select select "FR"
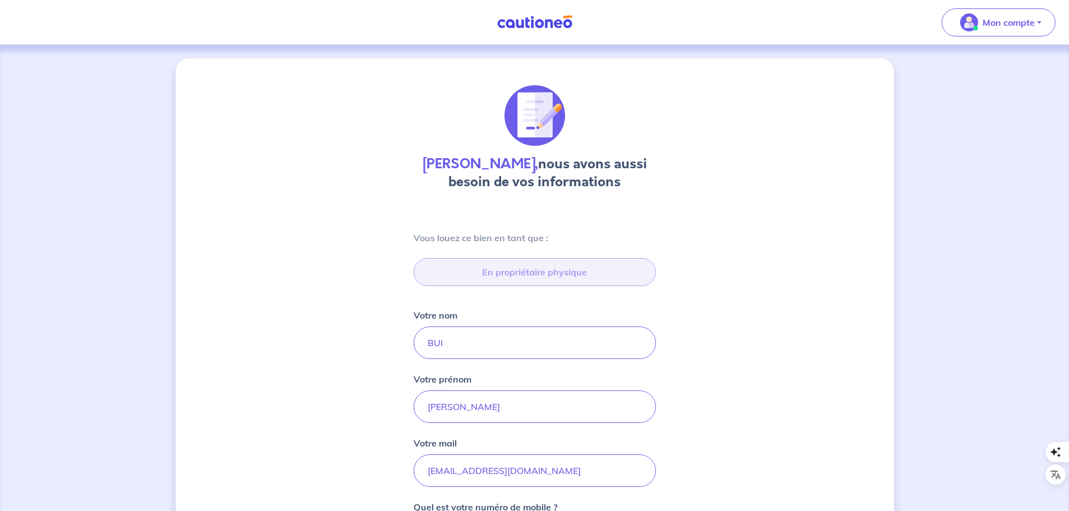
type input "[STREET_ADDRESS]"
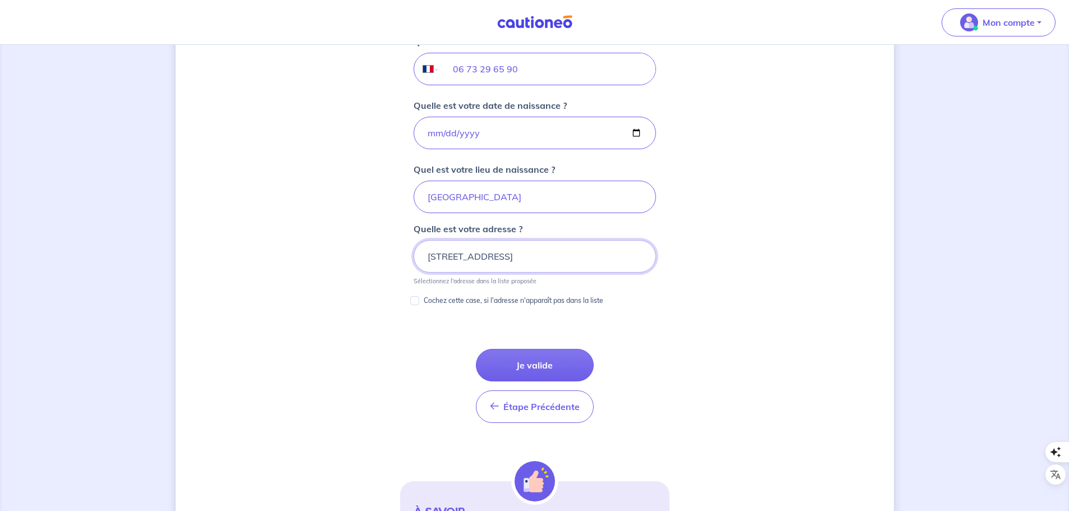
scroll to position [467, 0]
click at [567, 369] on button "Je valide" at bounding box center [535, 364] width 118 height 33
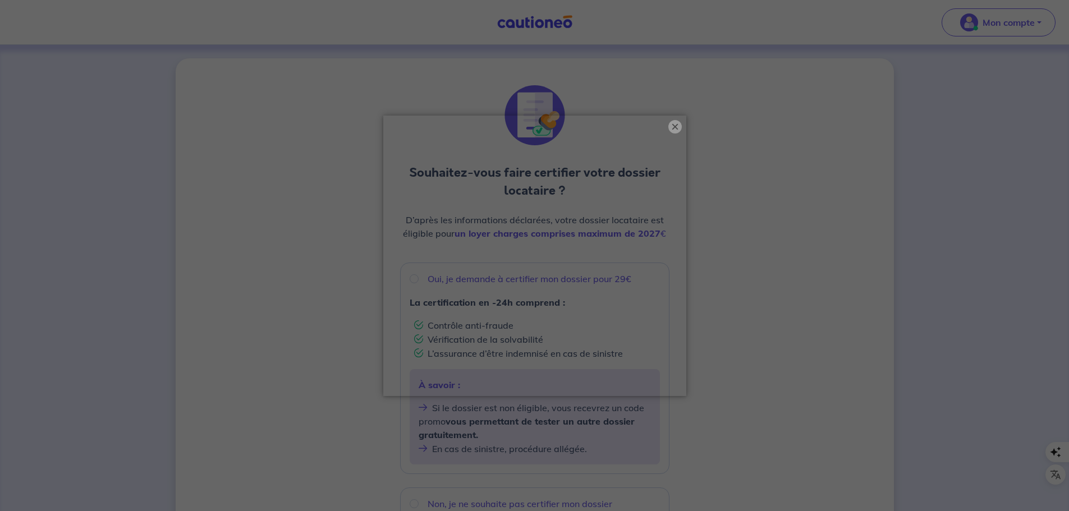
click at [674, 129] on button "×" at bounding box center [674, 126] width 13 height 13
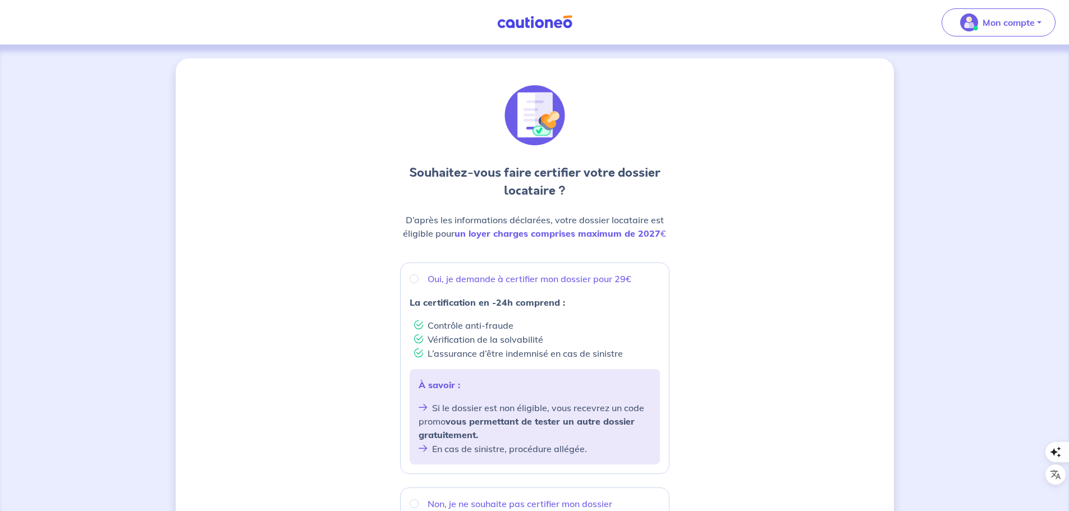
click at [409, 277] on div "Oui, je demande à certifier mon dossier pour 29€ La certification en -24h compr…" at bounding box center [534, 369] width 269 height 212
radio input "true"
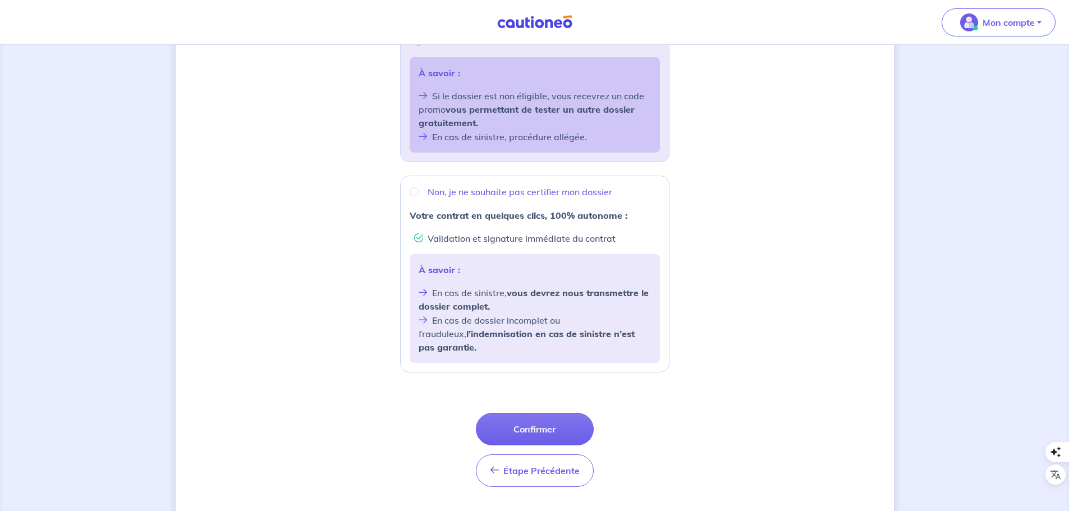
scroll to position [328, 0]
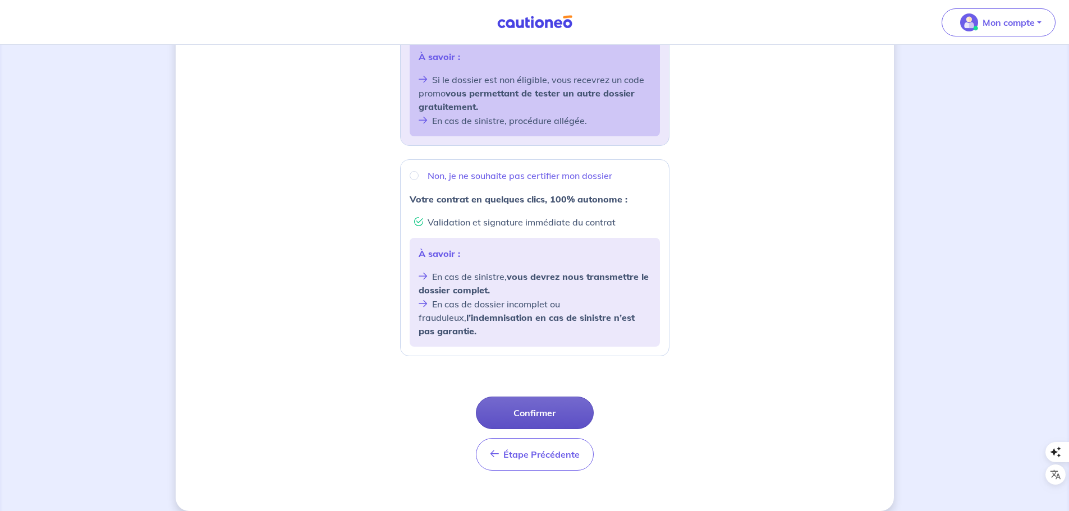
click at [540, 397] on button "Confirmer" at bounding box center [535, 413] width 118 height 33
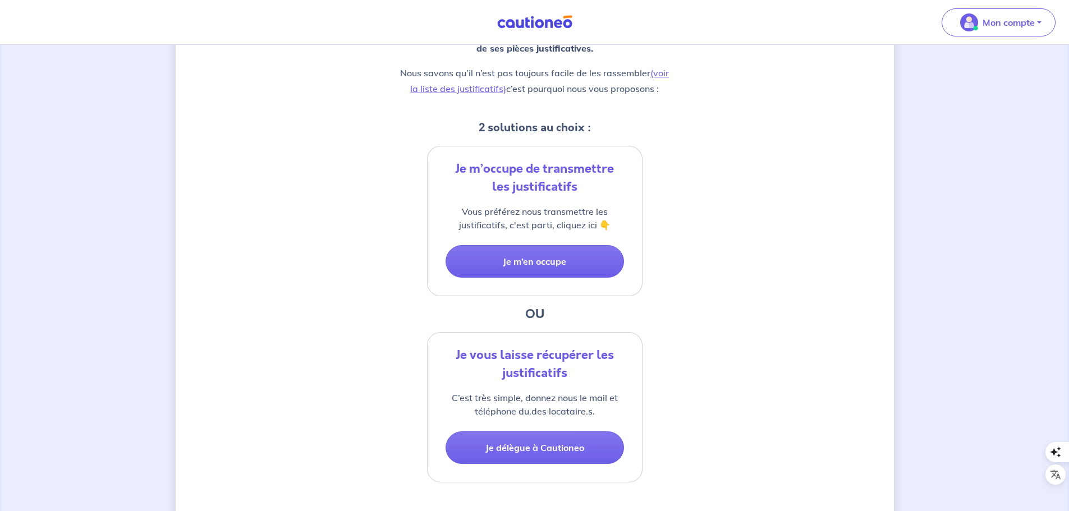
scroll to position [224, 0]
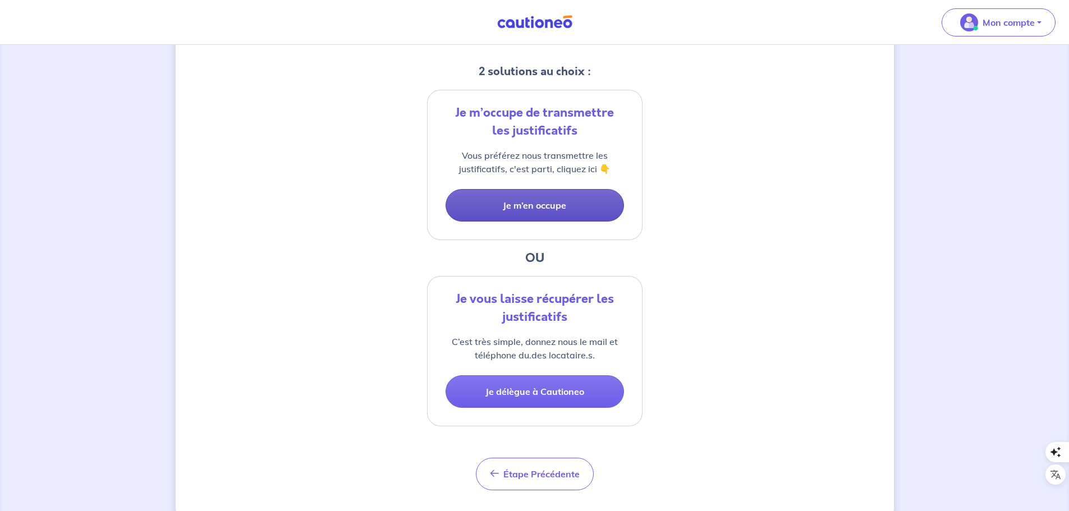
click at [579, 200] on button "Je m’en occupe" at bounding box center [535, 205] width 178 height 33
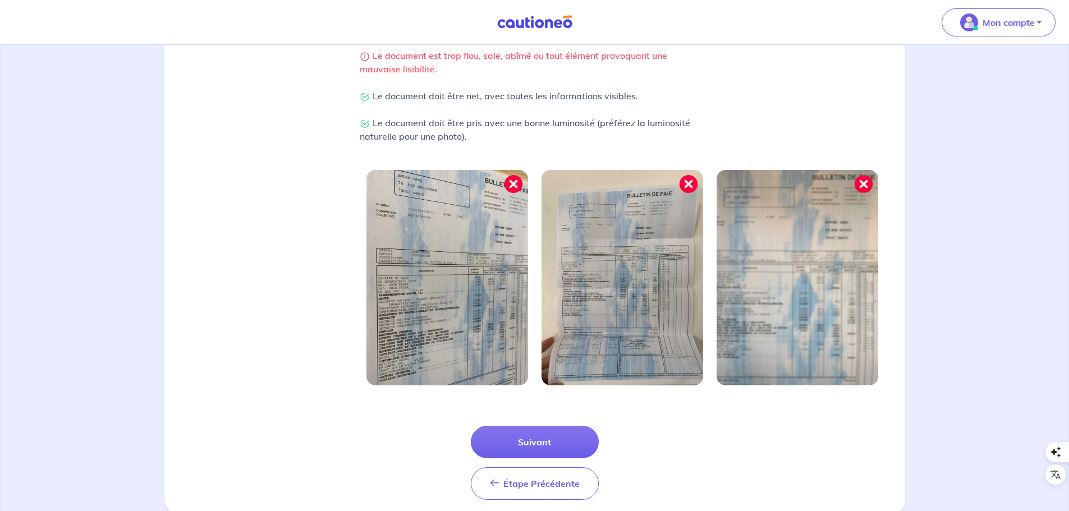
scroll to position [292, 0]
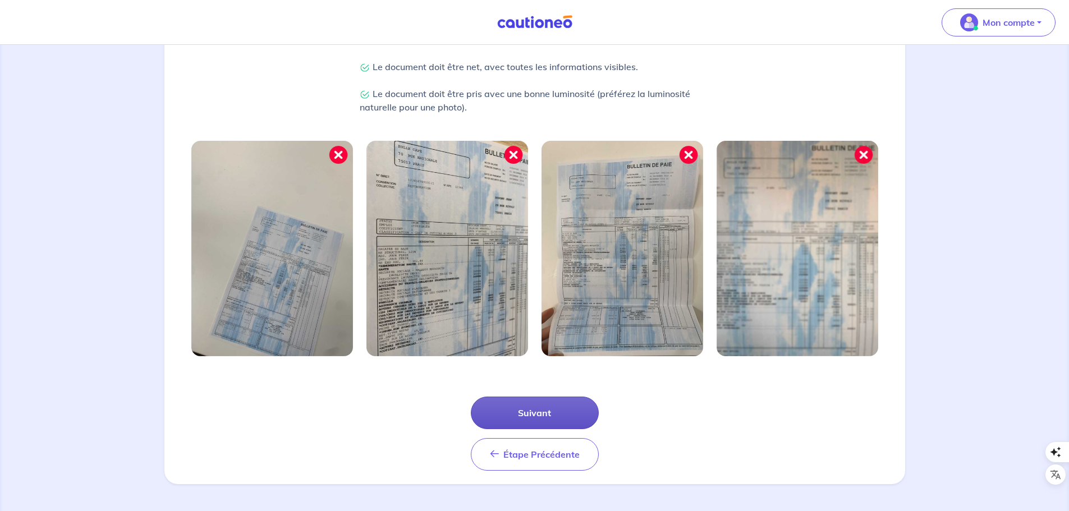
click at [559, 412] on button "Suivant" at bounding box center [535, 413] width 128 height 33
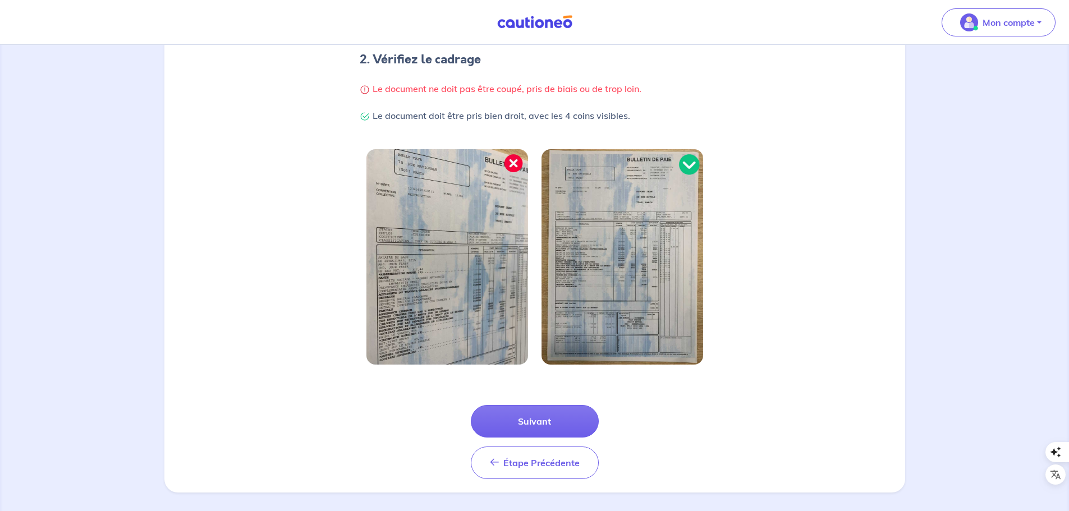
scroll to position [260, 0]
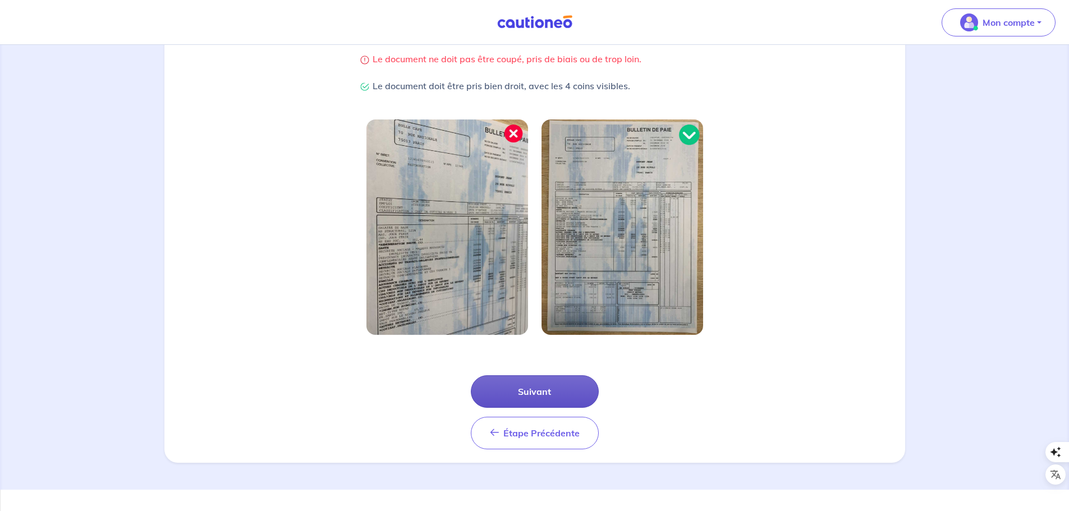
click at [576, 393] on button "Suivant" at bounding box center [535, 391] width 128 height 33
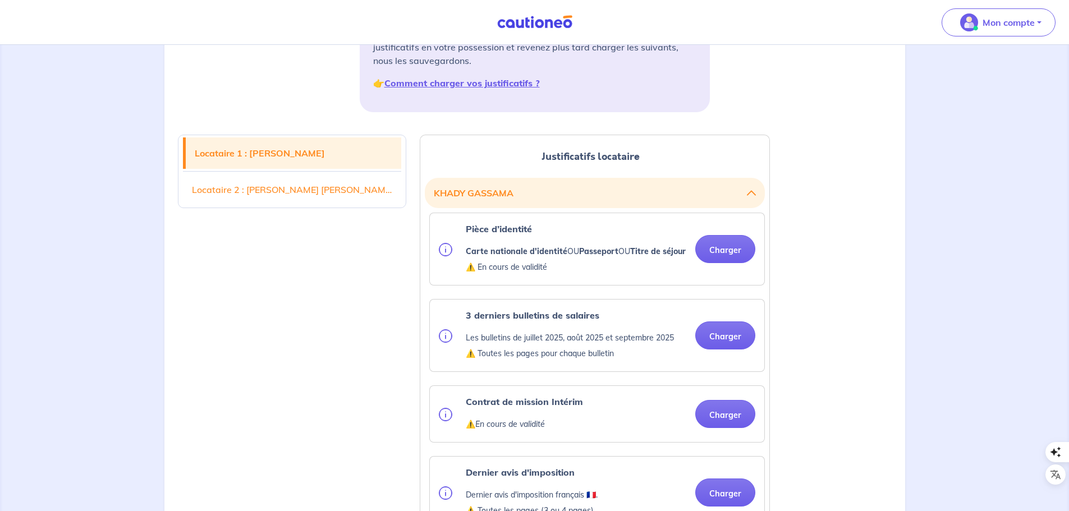
scroll to position [224, 0]
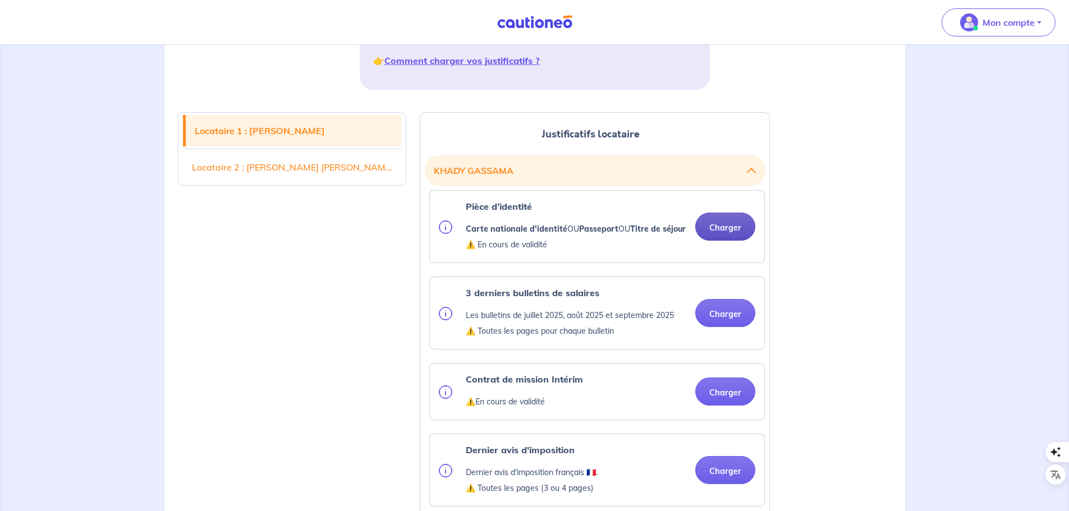
click at [748, 232] on button "Charger" at bounding box center [725, 227] width 60 height 28
click at [726, 227] on button "Charger" at bounding box center [725, 227] width 60 height 28
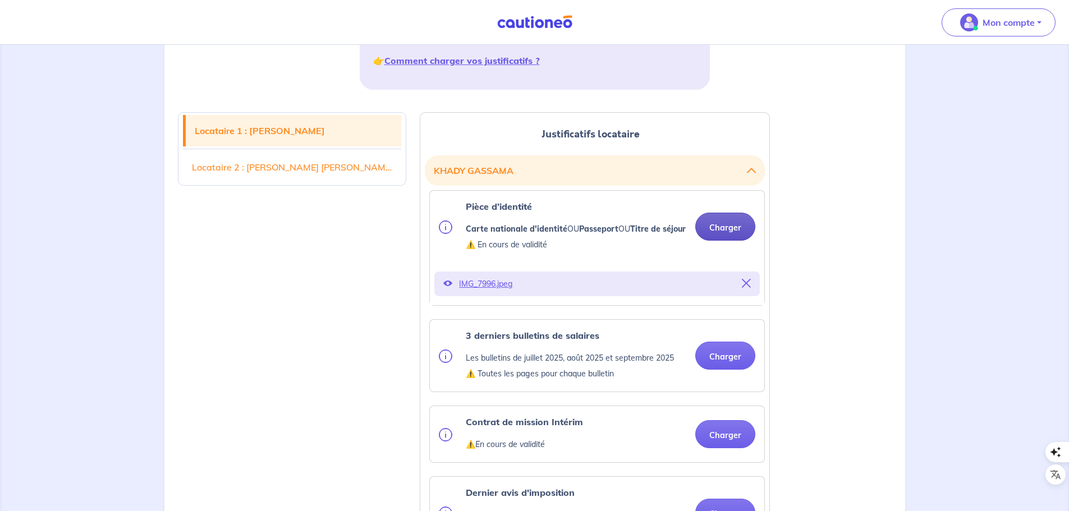
click at [720, 237] on button "Charger" at bounding box center [725, 227] width 60 height 28
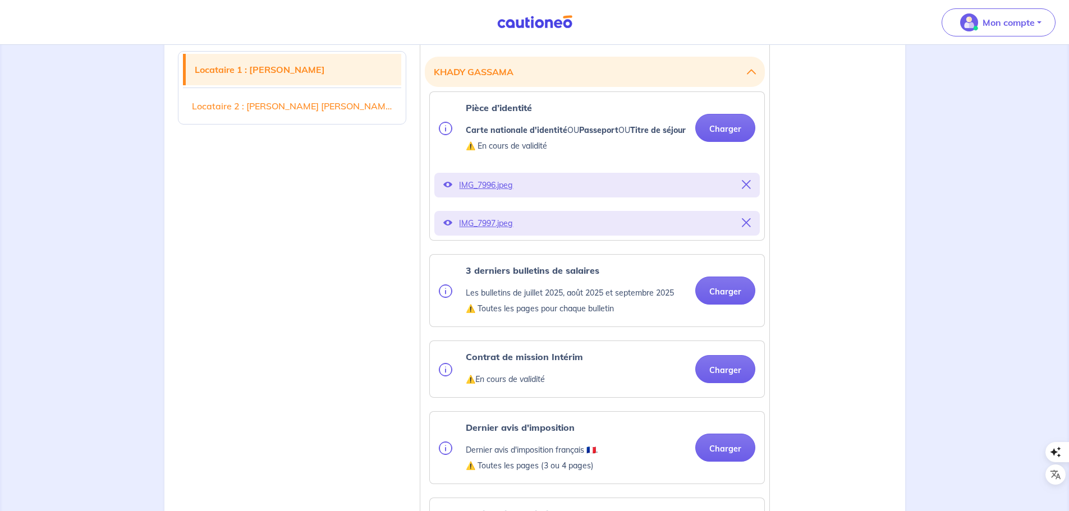
scroll to position [337, 0]
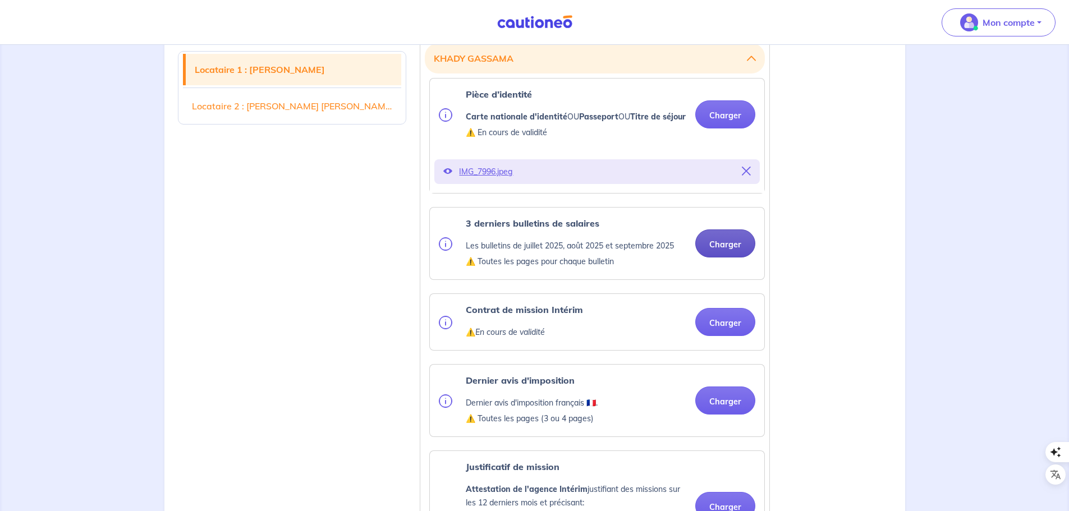
click at [728, 258] on button "Charger" at bounding box center [725, 244] width 60 height 28
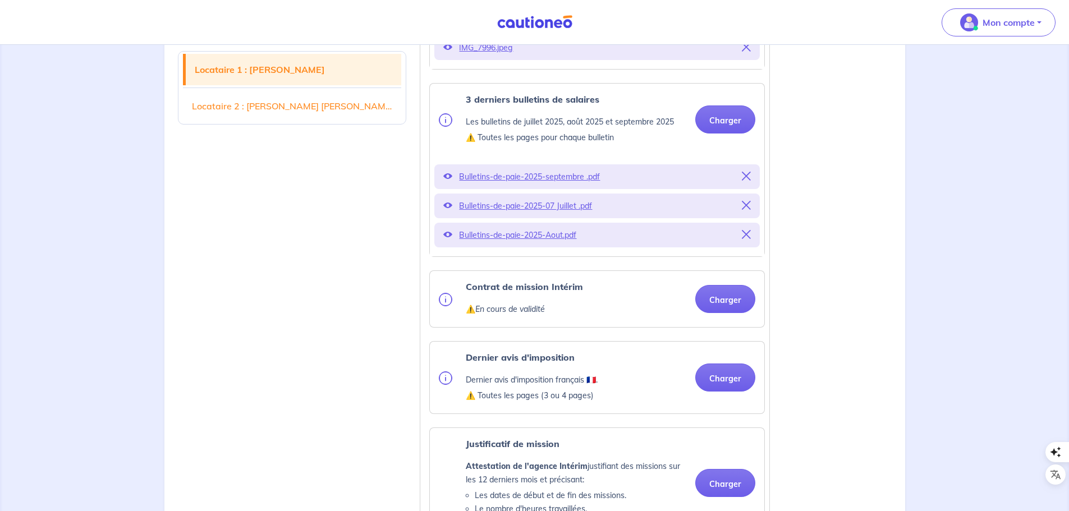
scroll to position [561, 0]
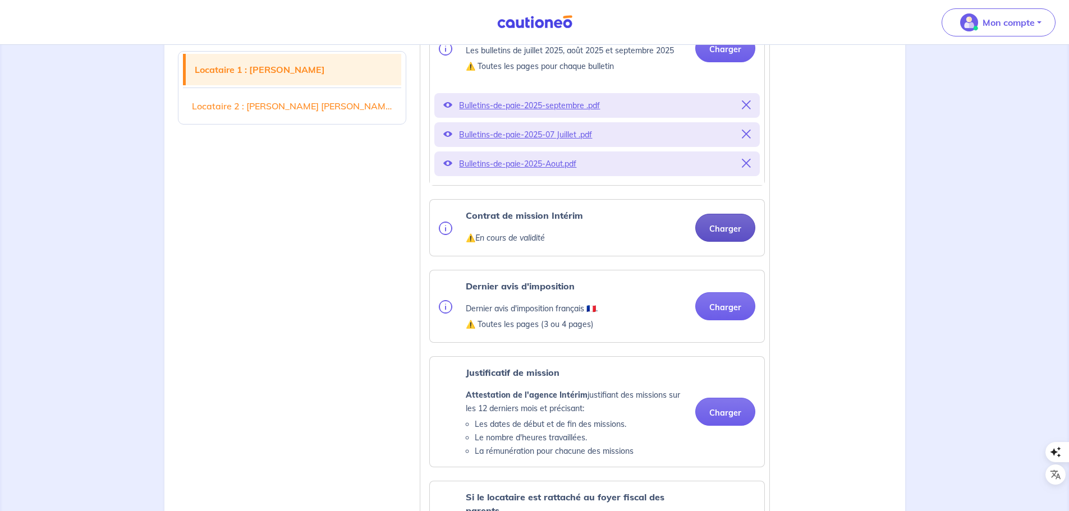
click at [719, 242] on button "Charger" at bounding box center [725, 228] width 60 height 28
click at [721, 320] on button "Charger" at bounding box center [725, 306] width 60 height 28
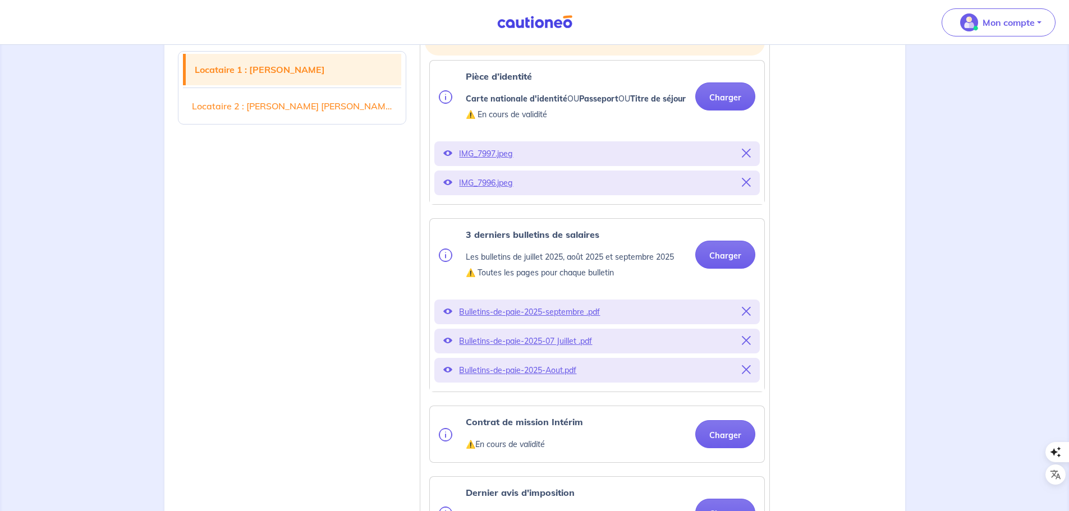
scroll to position [337, 0]
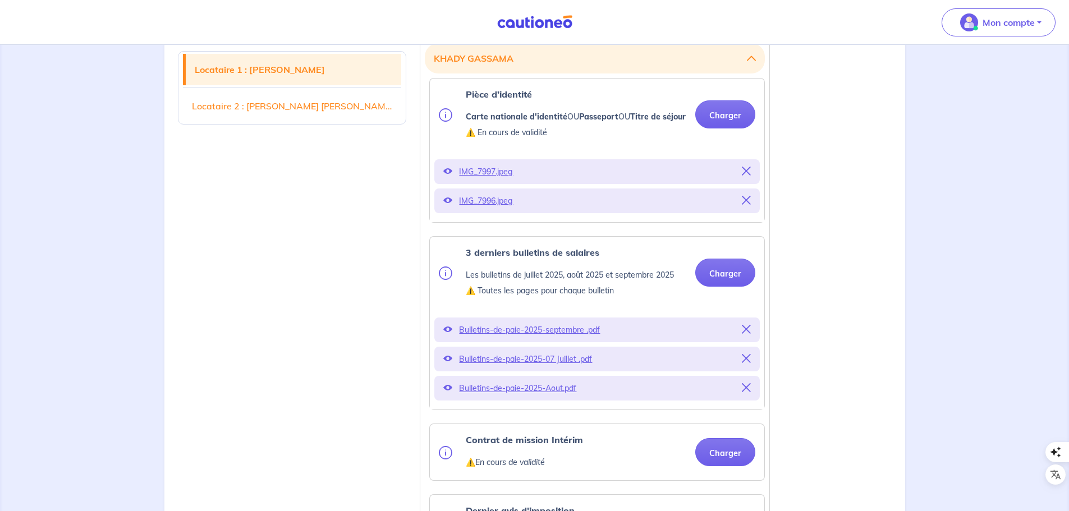
click at [745, 334] on icon at bounding box center [746, 329] width 9 height 9
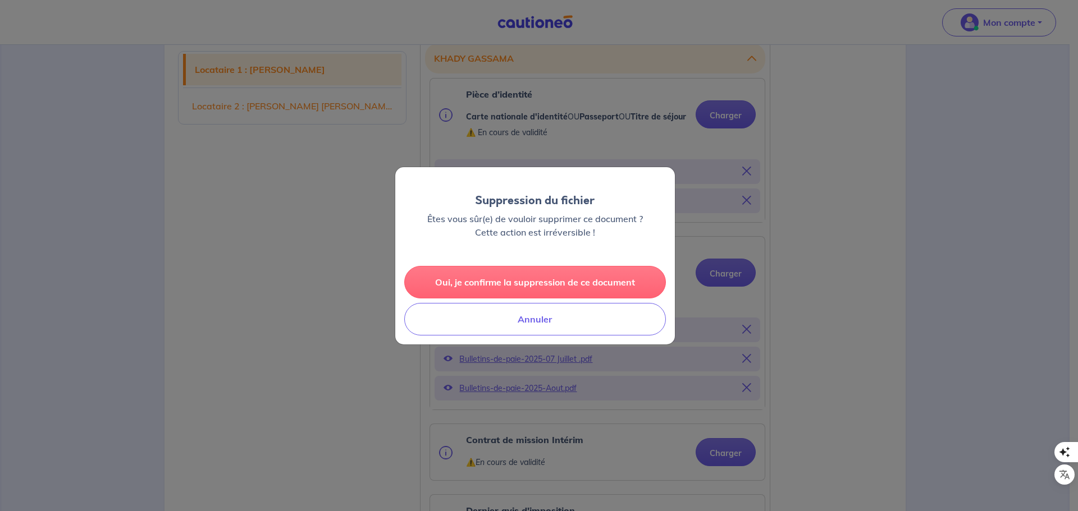
click at [609, 292] on button "Oui, je confirme la suppression de ce document" at bounding box center [535, 282] width 262 height 33
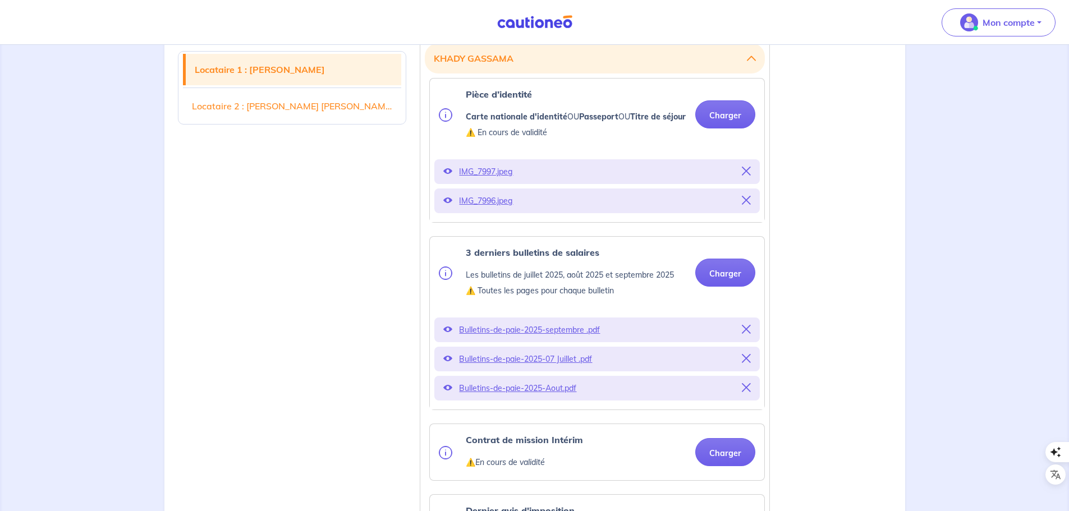
click at [749, 334] on icon at bounding box center [746, 329] width 9 height 9
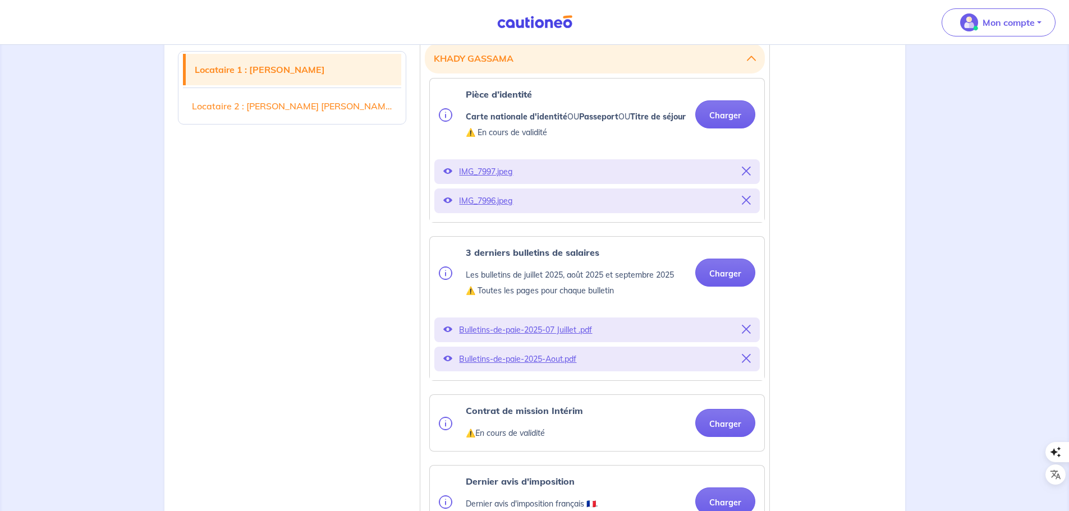
click at [745, 334] on icon at bounding box center [746, 329] width 9 height 9
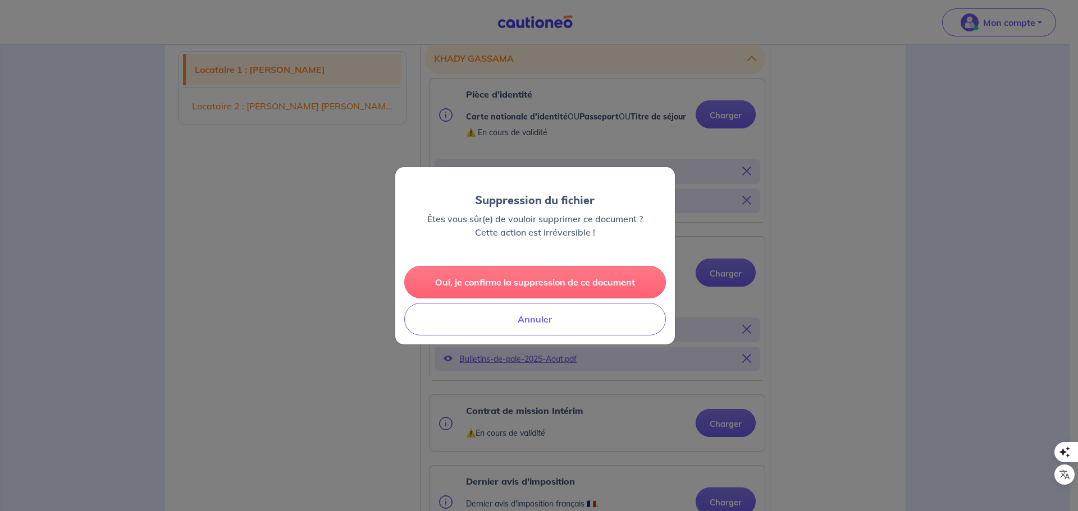
click at [592, 275] on button "Oui, je confirme la suppression de ce document" at bounding box center [535, 282] width 262 height 33
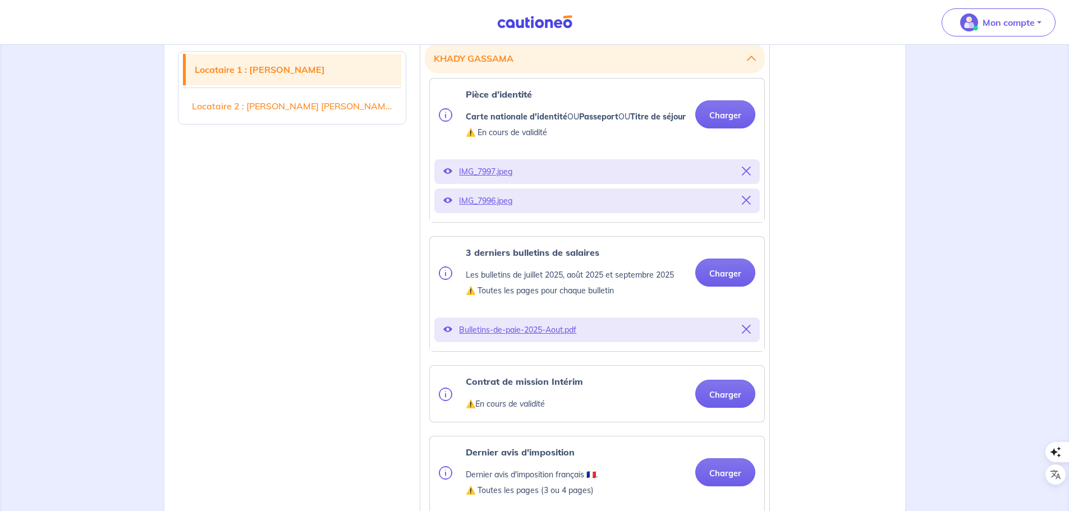
click at [748, 334] on icon at bounding box center [746, 329] width 9 height 9
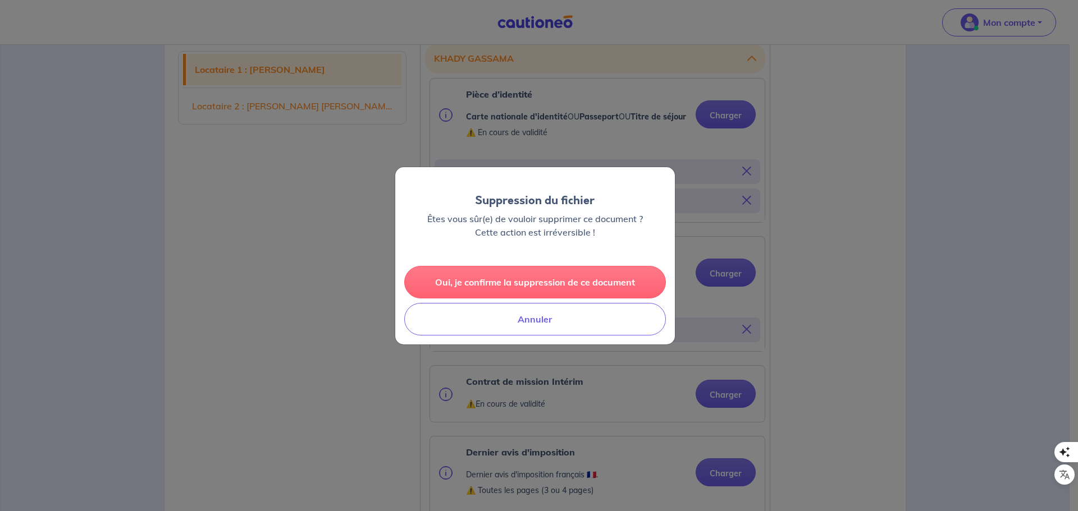
click at [588, 277] on button "Oui, je confirme la suppression de ce document" at bounding box center [535, 282] width 262 height 33
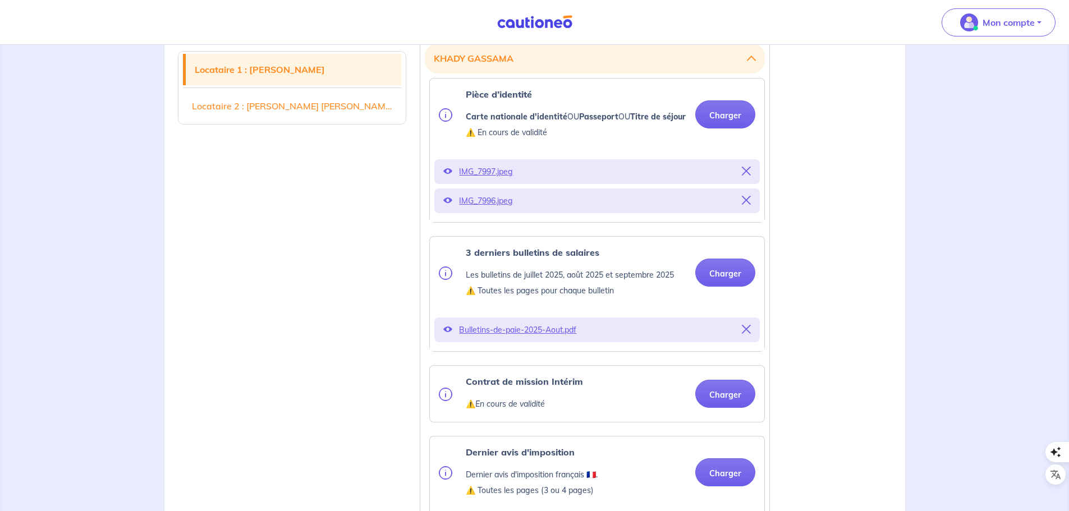
click at [744, 176] on icon at bounding box center [746, 171] width 9 height 9
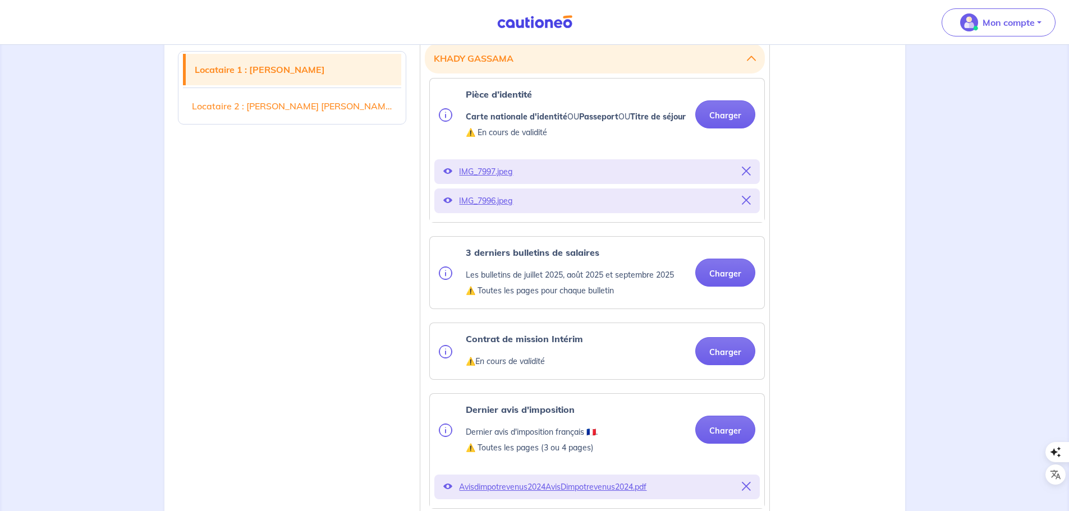
click at [748, 176] on icon at bounding box center [746, 171] width 9 height 9
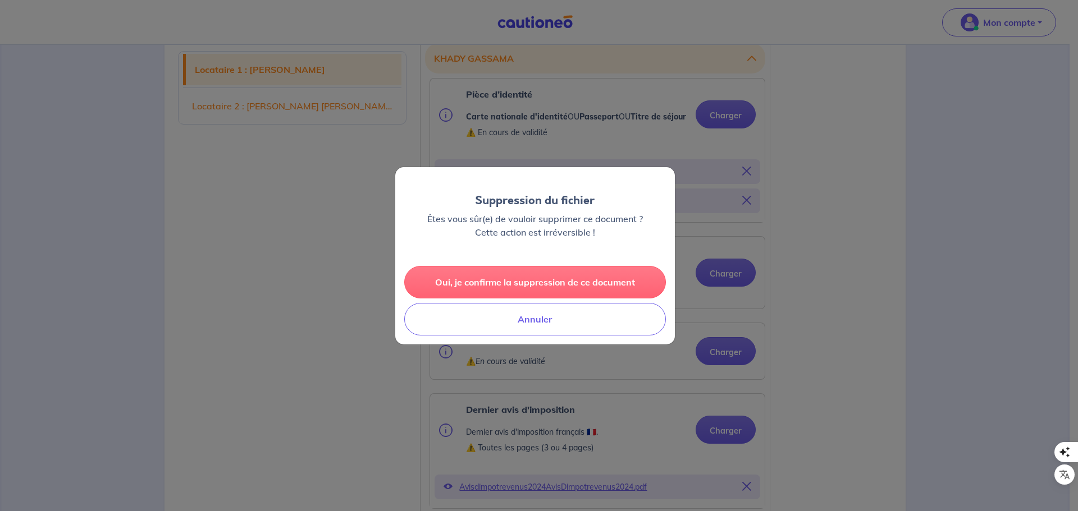
click at [585, 281] on button "Oui, je confirme la suppression de ce document" at bounding box center [535, 282] width 262 height 33
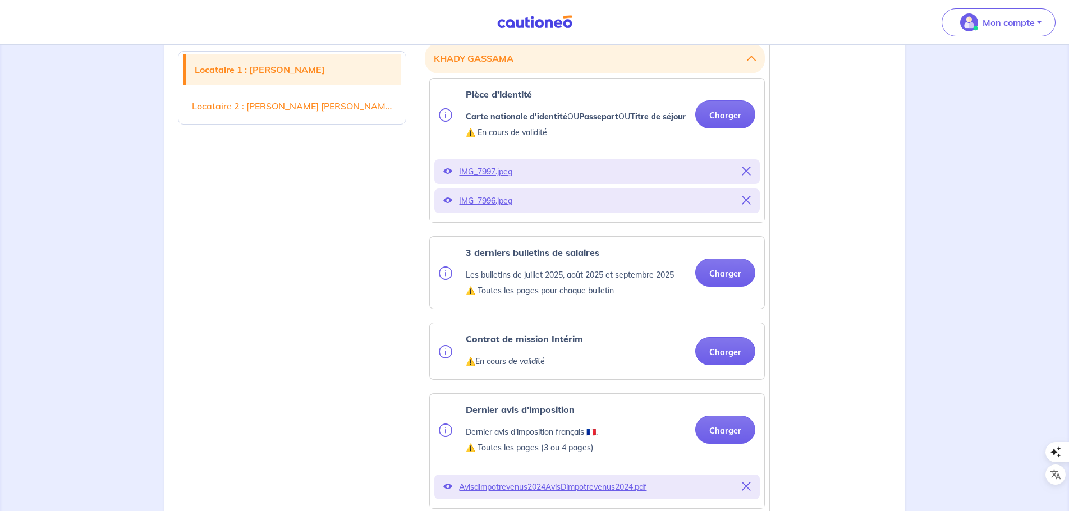
click at [747, 209] on button at bounding box center [746, 201] width 9 height 16
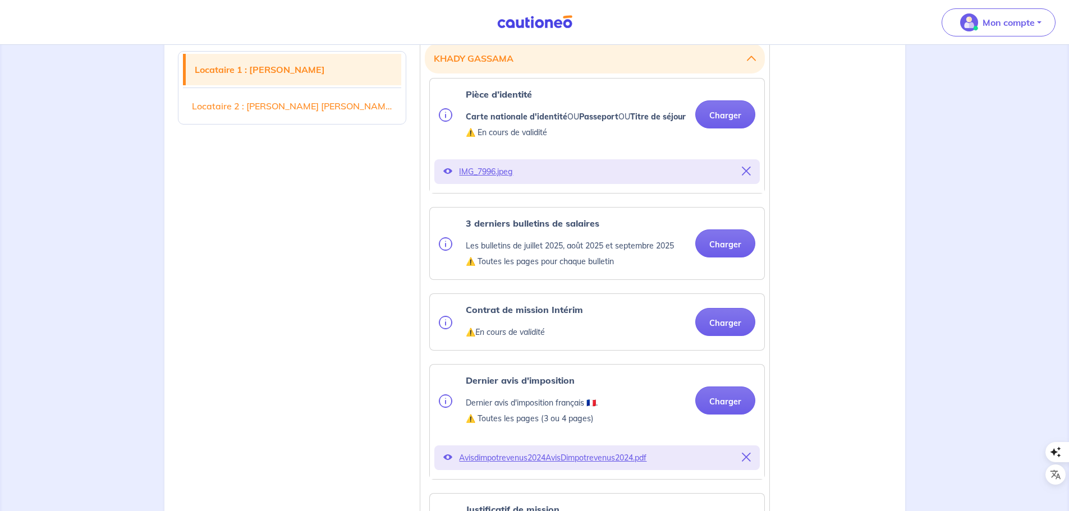
click at [748, 176] on icon at bounding box center [746, 171] width 9 height 9
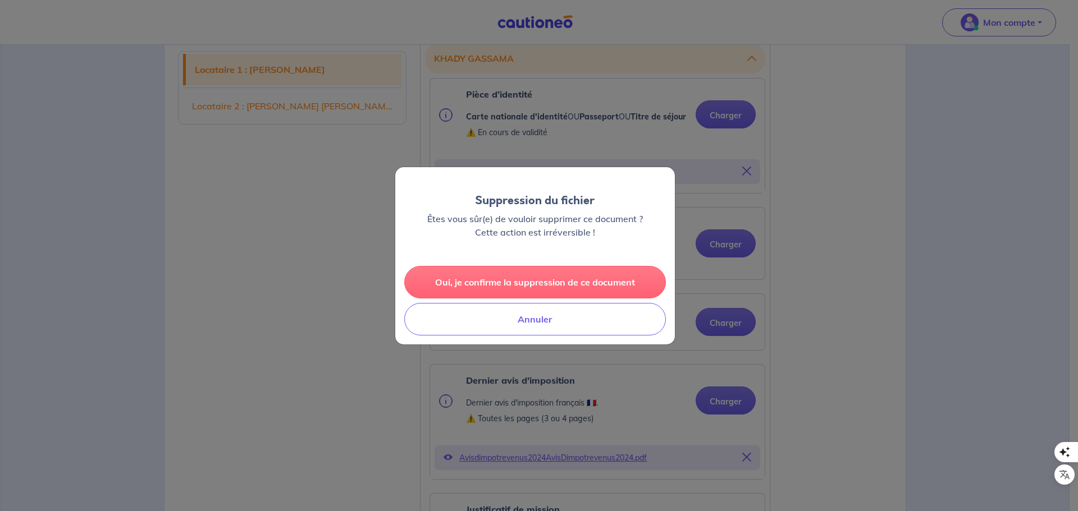
click at [585, 277] on button "Oui, je confirme la suppression de ce document" at bounding box center [535, 282] width 262 height 33
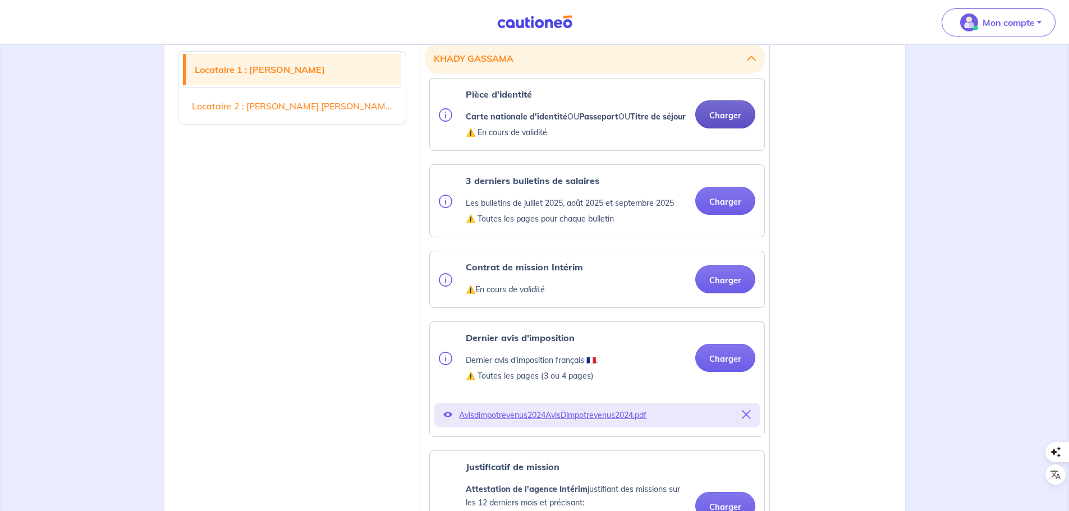
click at [730, 118] on button "Charger" at bounding box center [725, 114] width 60 height 28
click at [724, 209] on button "Charger" at bounding box center [725, 201] width 60 height 28
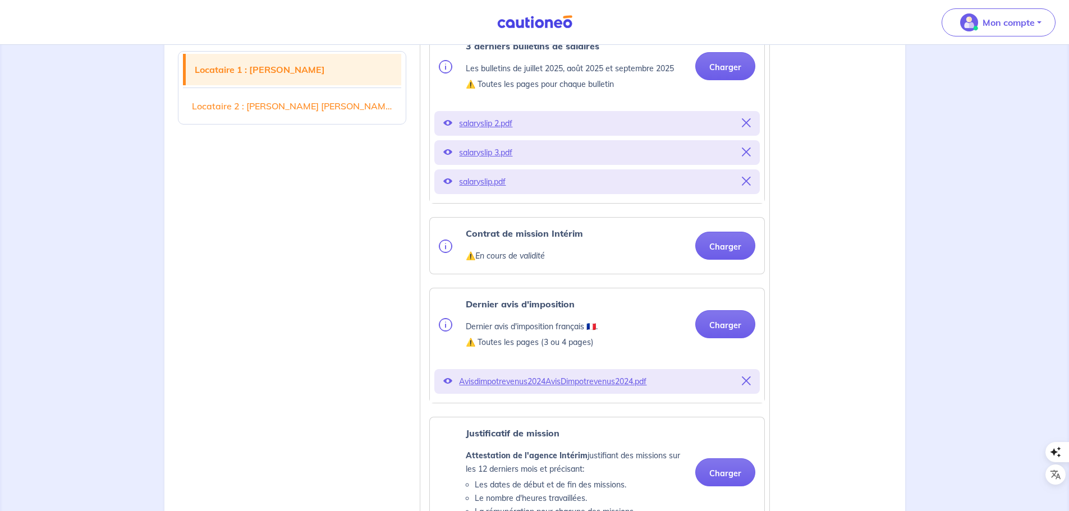
scroll to position [561, 0]
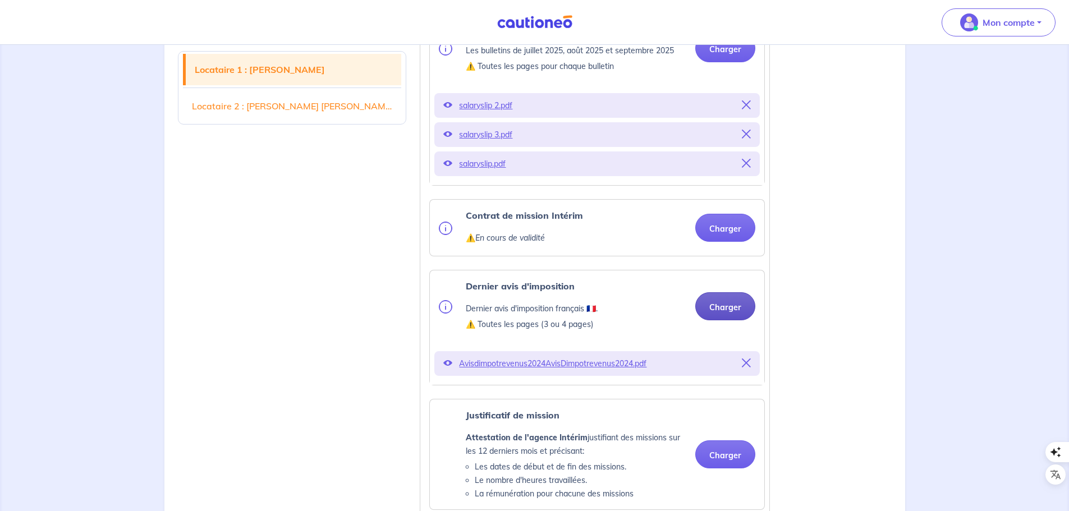
click at [714, 320] on button "Charger" at bounding box center [725, 306] width 60 height 28
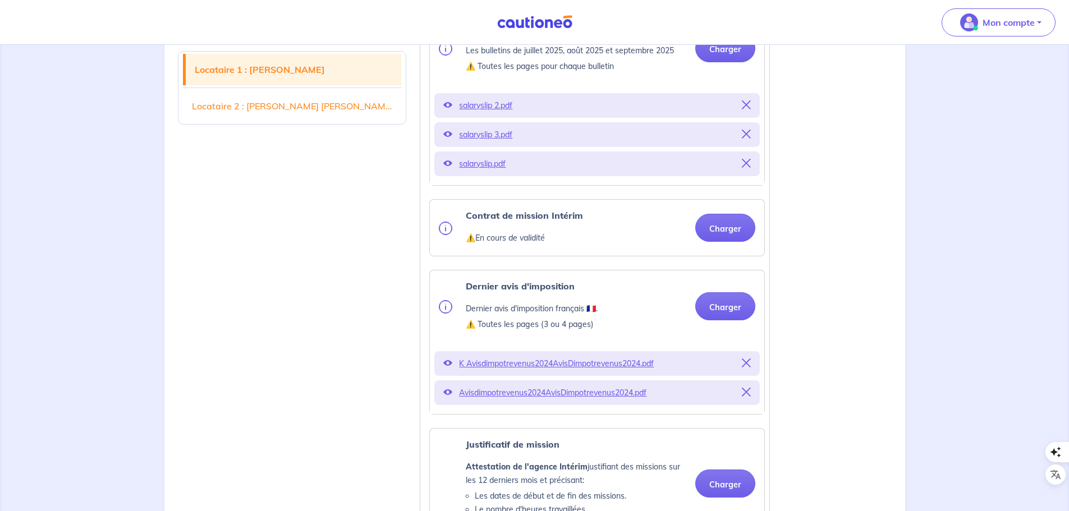
click at [747, 397] on icon at bounding box center [746, 392] width 9 height 9
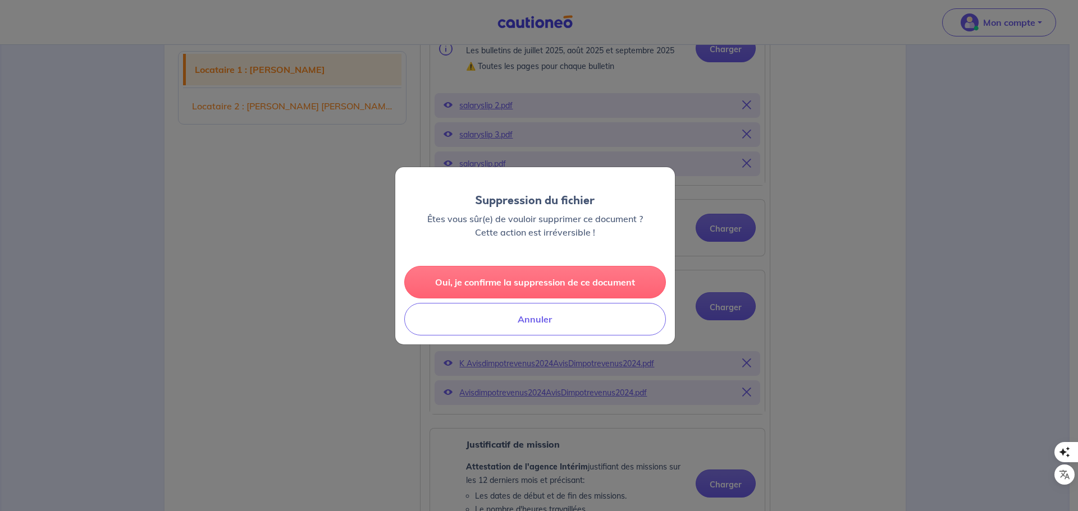
click at [599, 282] on button "Oui, je confirme la suppression de ce document" at bounding box center [535, 282] width 262 height 33
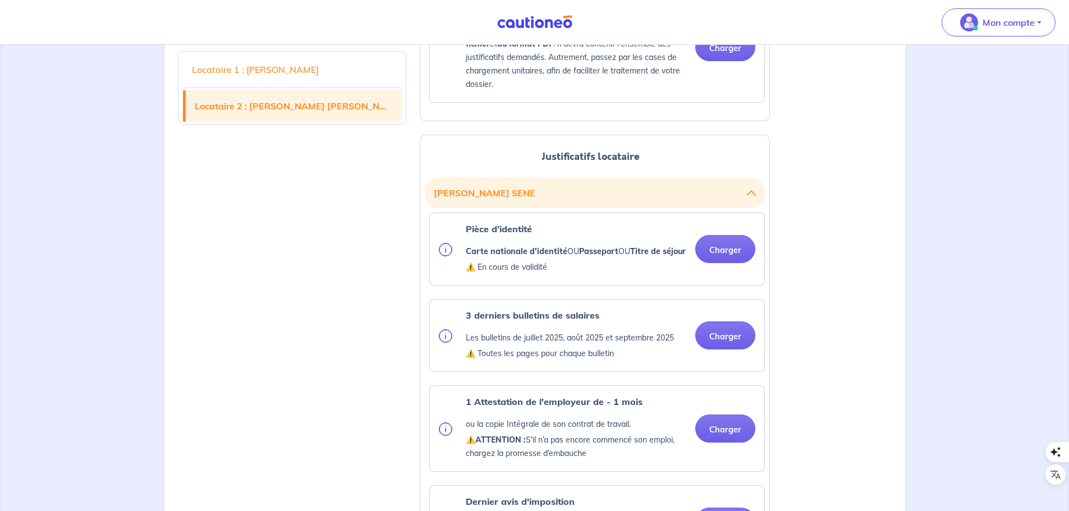
scroll to position [1347, 0]
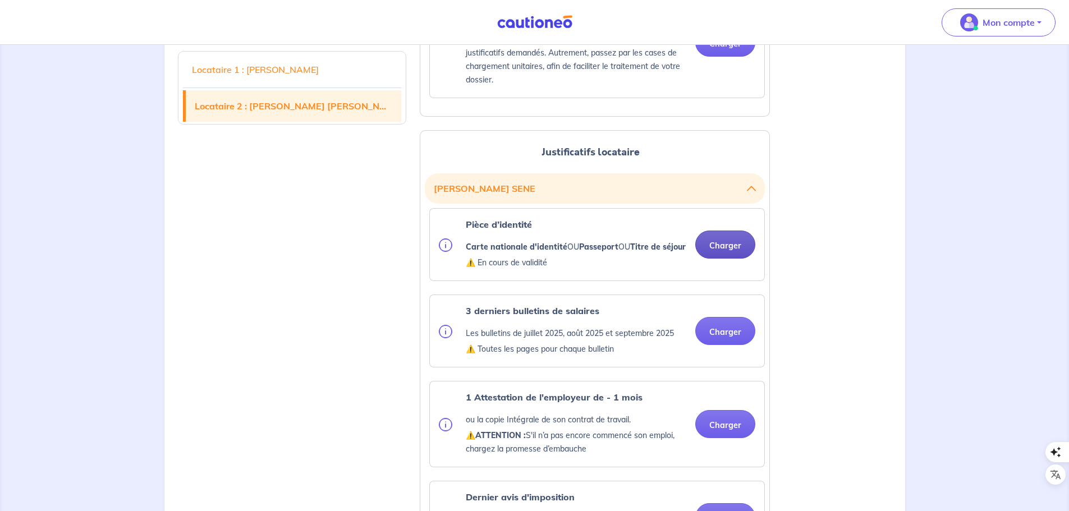
click at [734, 259] on button "Charger" at bounding box center [725, 245] width 60 height 28
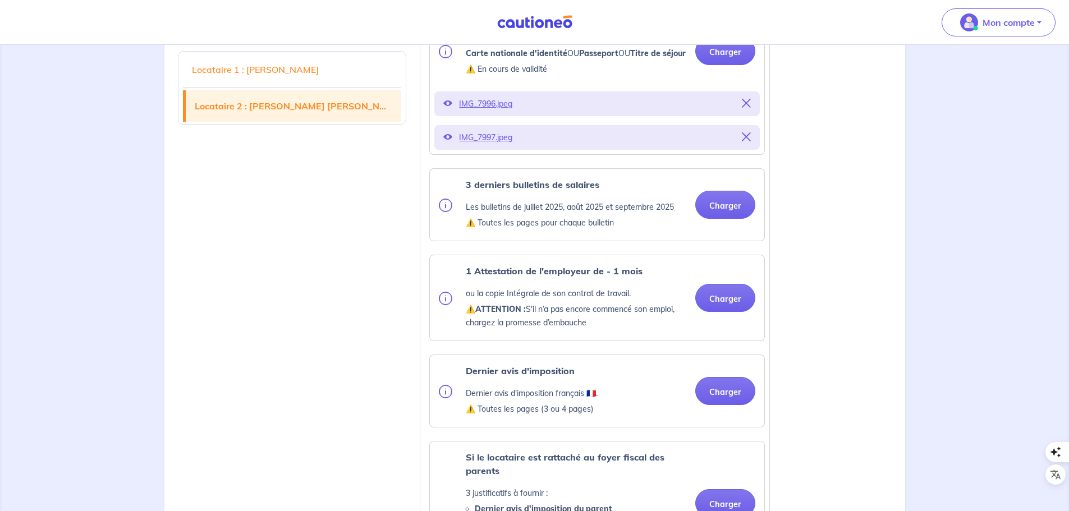
scroll to position [1571, 0]
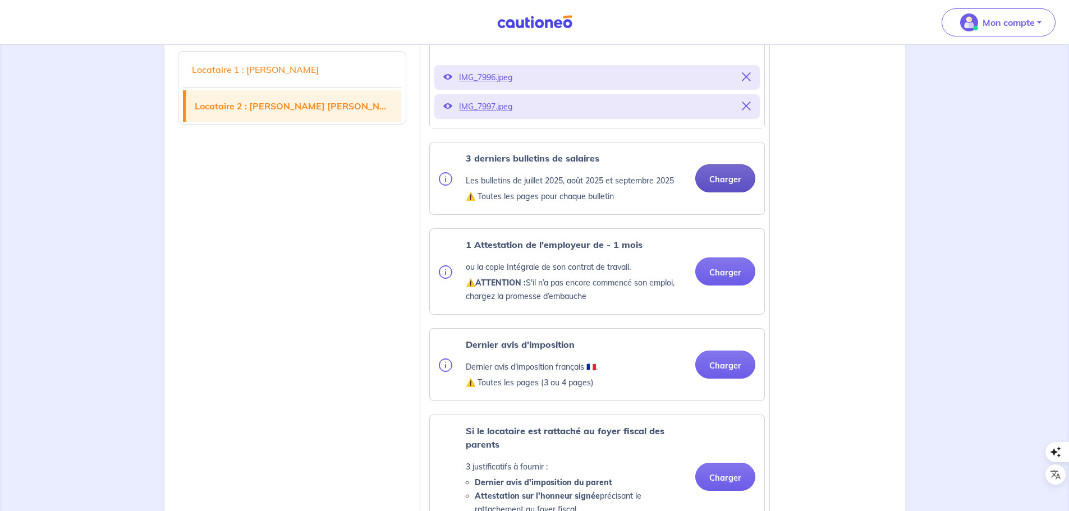
click at [715, 193] on button "Charger" at bounding box center [725, 178] width 60 height 28
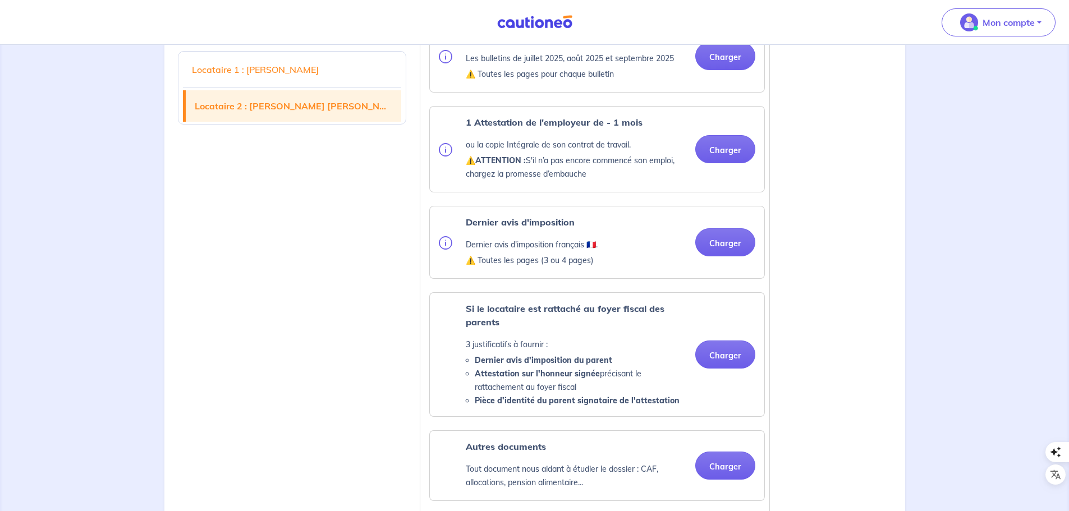
scroll to position [1684, 0]
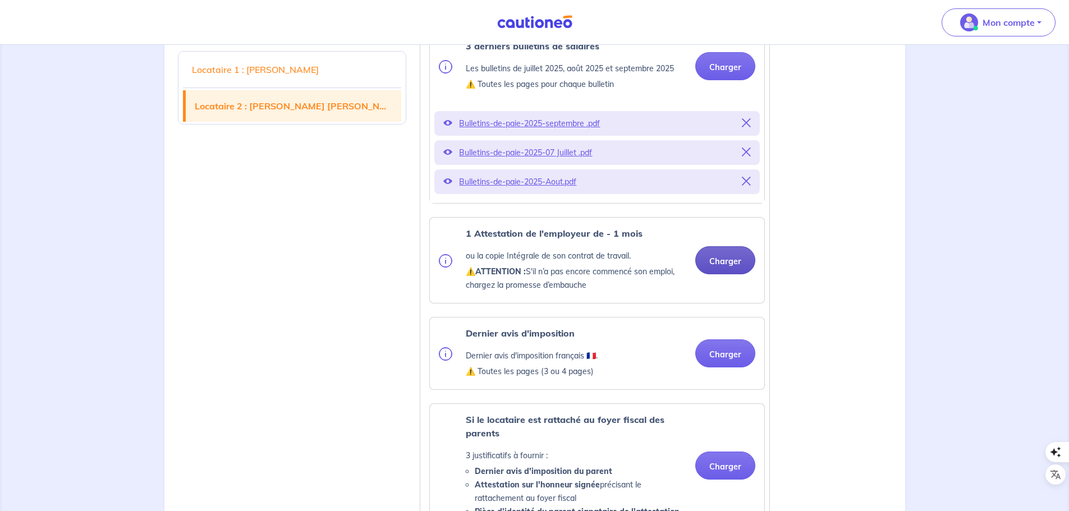
click at [716, 161] on p "Bulletins-de-paie-2025-07 Juillet .pdf" at bounding box center [597, 153] width 276 height 16
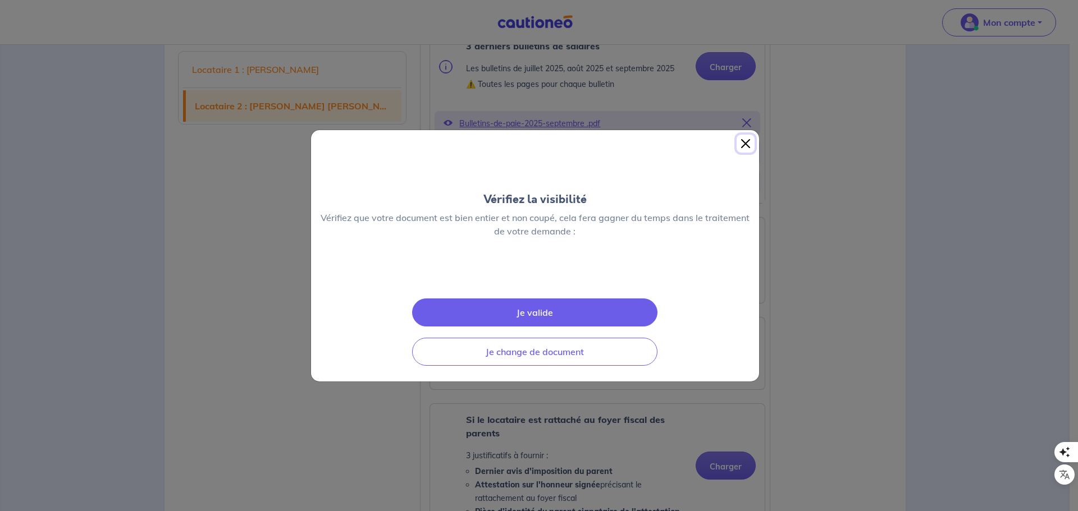
click at [745, 135] on button "Close" at bounding box center [745, 144] width 18 height 18
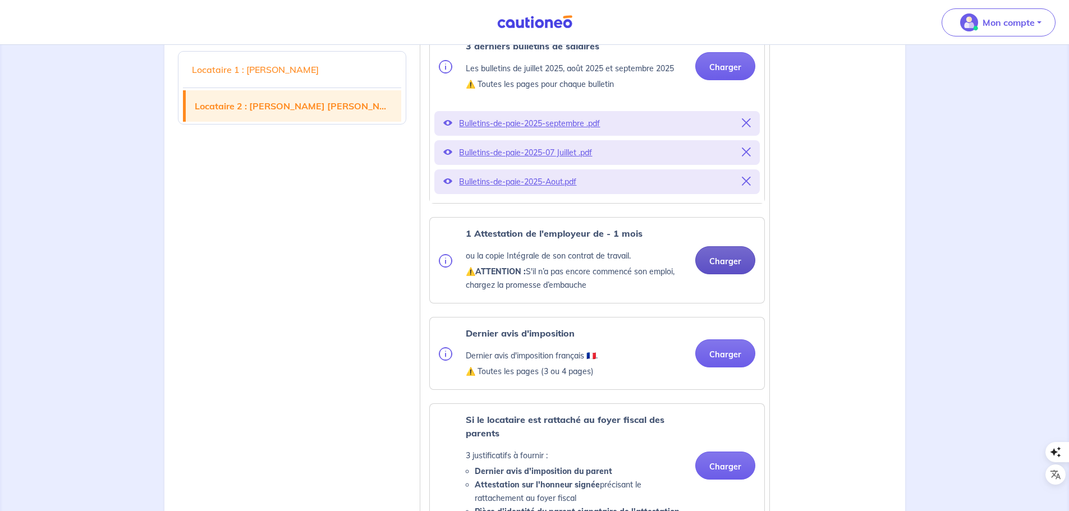
click at [722, 274] on button "Charger" at bounding box center [725, 260] width 60 height 28
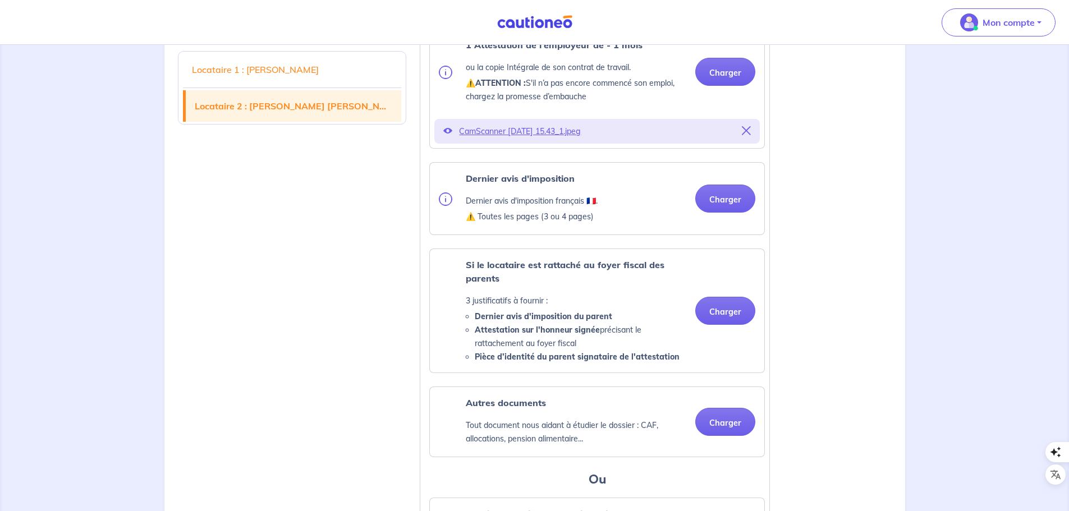
scroll to position [1908, 0]
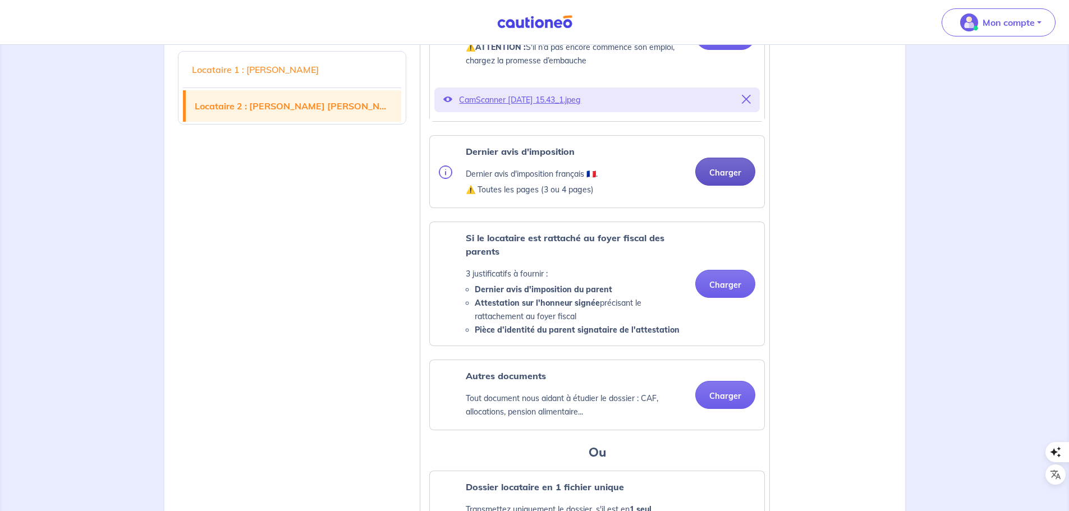
click at [708, 150] on ul "Pièce d’identité Carte nationale d'identité OU Passeport OU Titre de séjour ⚠️ …" at bounding box center [595, 114] width 340 height 935
click at [714, 186] on button "Charger" at bounding box center [725, 172] width 60 height 28
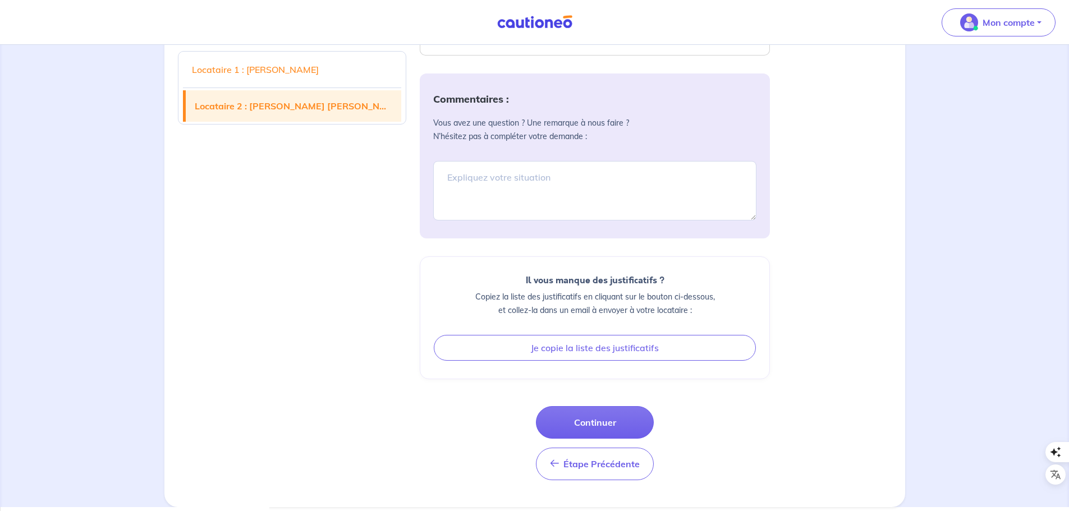
scroll to position [2519, 0]
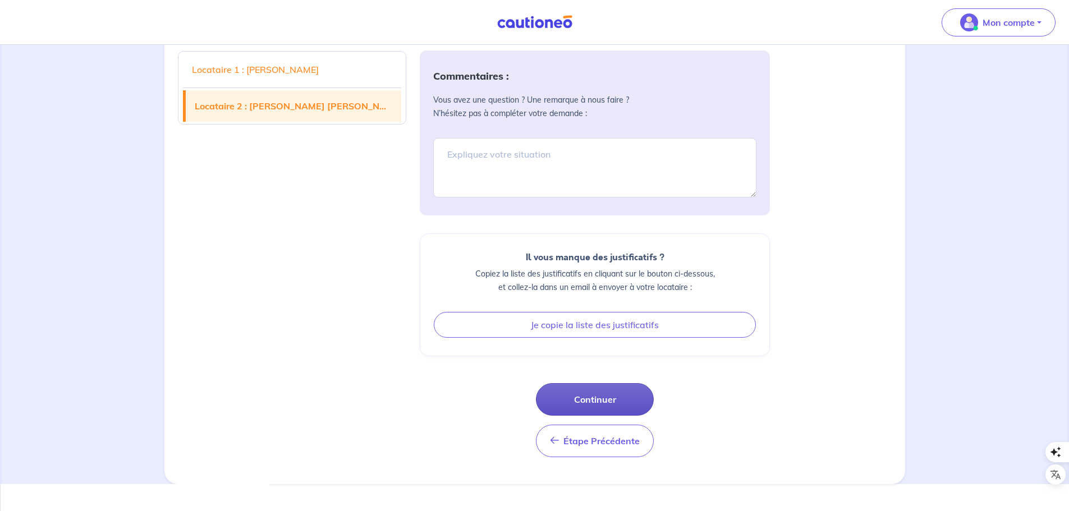
click at [602, 416] on button "Continuer" at bounding box center [595, 399] width 118 height 33
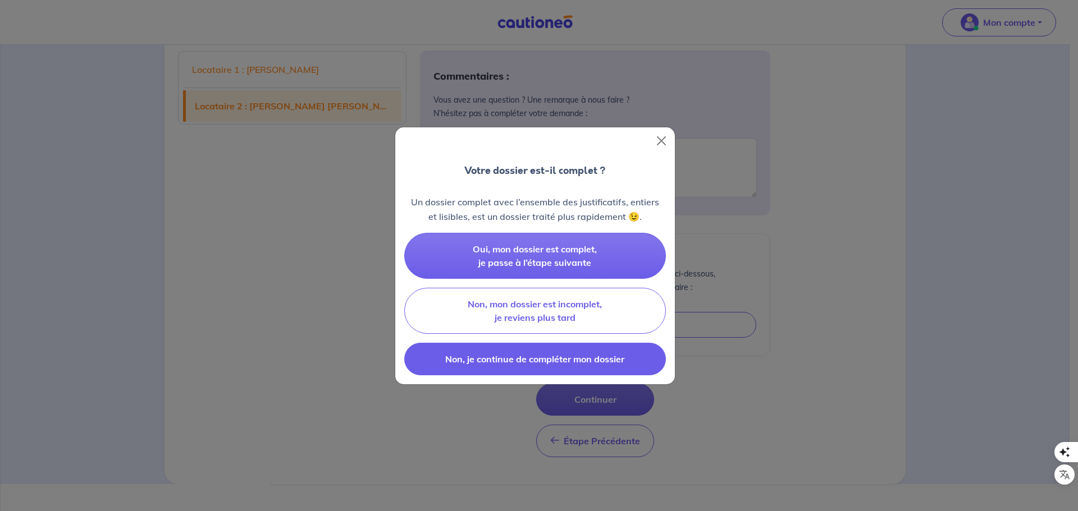
click at [527, 365] on button "Non, je continue de compléter mon dossier" at bounding box center [535, 359] width 262 height 33
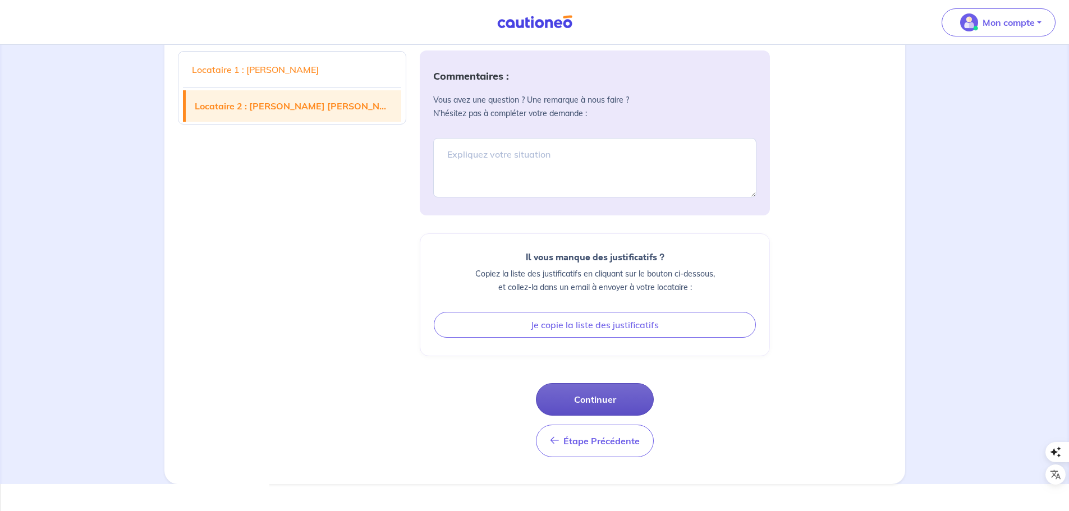
click at [602, 416] on button "Continuer" at bounding box center [595, 399] width 118 height 33
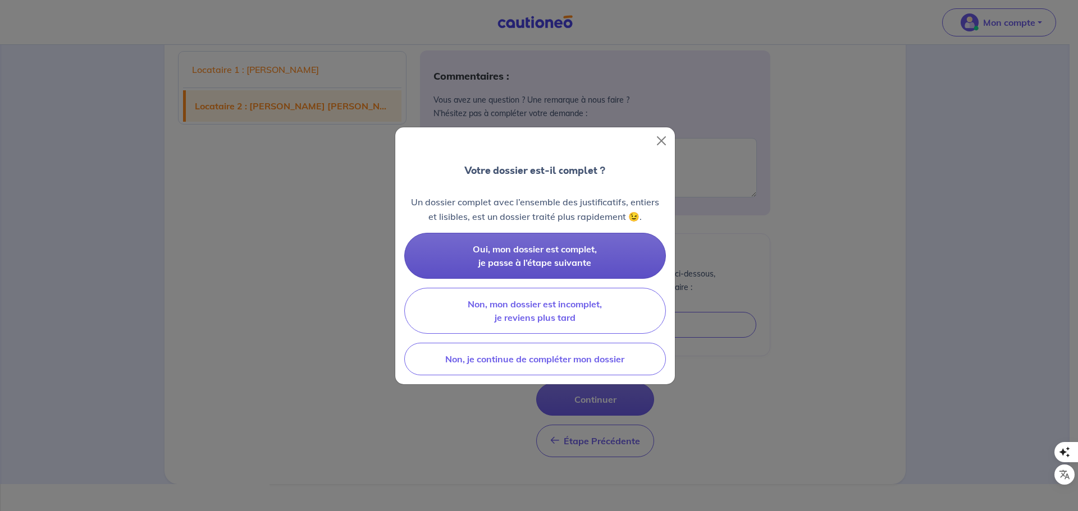
click at [583, 246] on span "Oui, mon dossier est complet, je passe à l’étape suivante" at bounding box center [535, 256] width 124 height 25
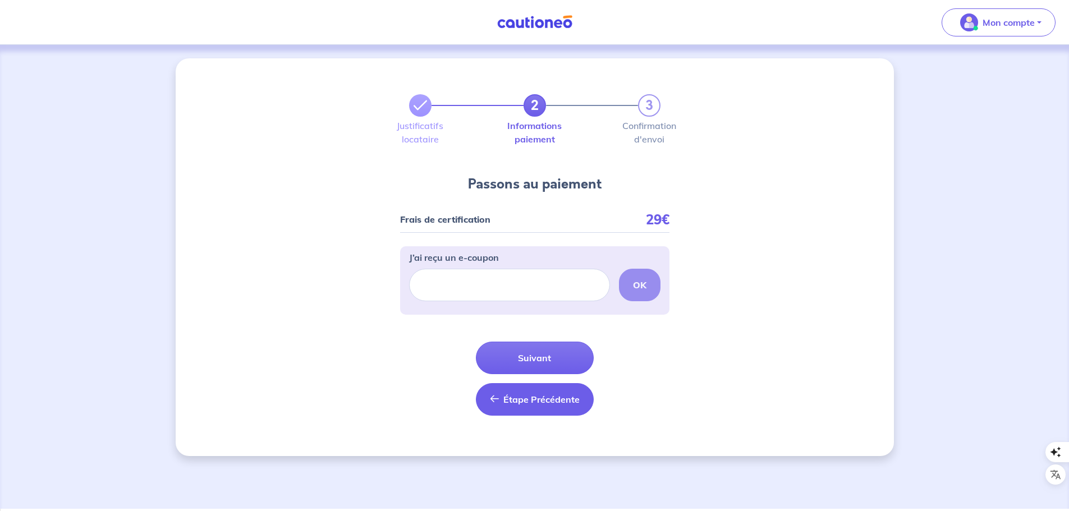
click at [529, 406] on button "Étape Précédente Précédent" at bounding box center [535, 399] width 118 height 33
